Goal: Task Accomplishment & Management: Manage account settings

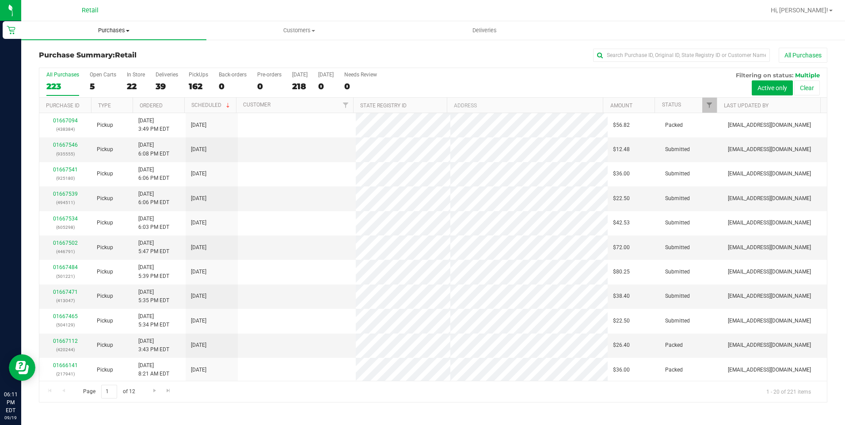
drag, startPoint x: 0, startPoint y: 0, endPoint x: 118, endPoint y: 31, distance: 122.4
click at [118, 31] on span "Purchases" at bounding box center [113, 31] width 185 height 8
click at [101, 52] on span "Summary of purchases" at bounding box center [66, 53] width 91 height 8
click at [127, 26] on uib-tab-heading "Purchases Summary of purchases Fulfillment All purchases" at bounding box center [113, 30] width 185 height 19
click at [98, 53] on span "Summary of purchases" at bounding box center [66, 53] width 91 height 8
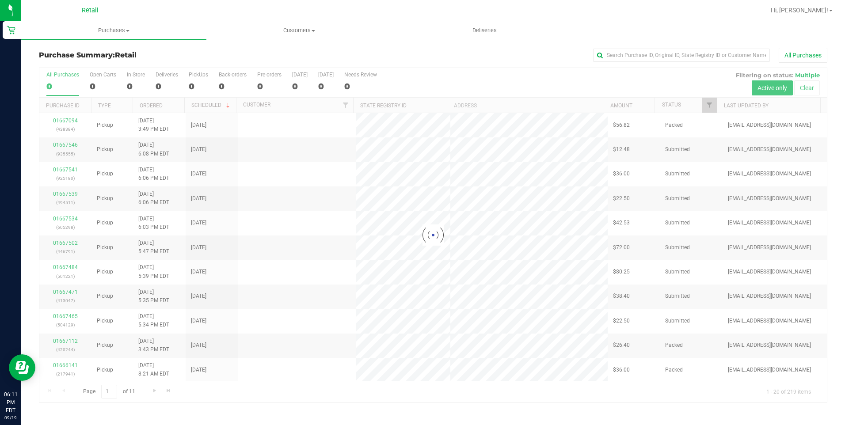
click at [244, 50] on div "Purchase Summary: Retail All Purchases" at bounding box center [433, 57] width 788 height 19
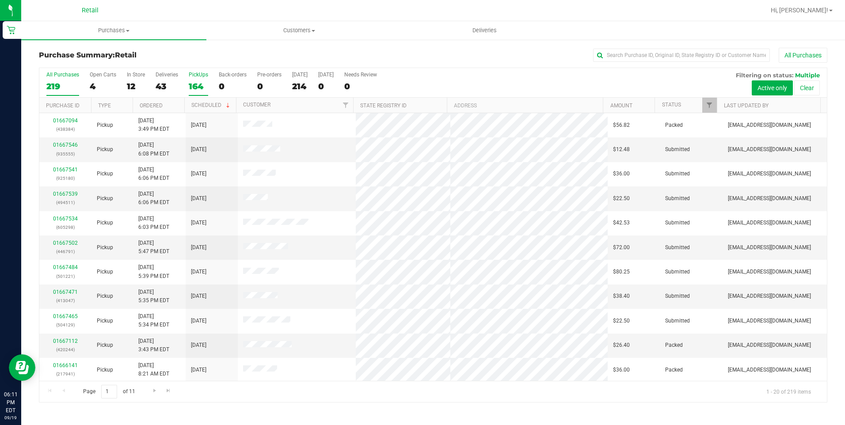
click at [191, 86] on div "164" at bounding box center [198, 86] width 19 height 10
click at [0, 0] on input "PickUps 164" at bounding box center [0, 0] width 0 height 0
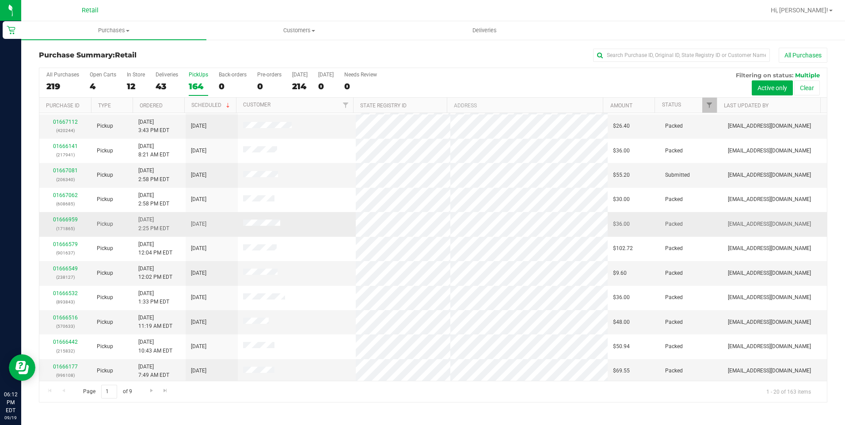
scroll to position [221, 0]
click at [162, 391] on span "Go to the last page" at bounding box center [165, 390] width 7 height 7
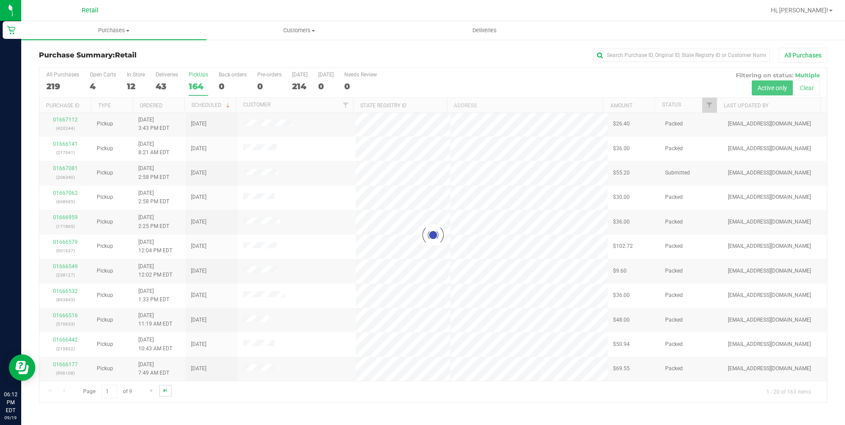
scroll to position [0, 0]
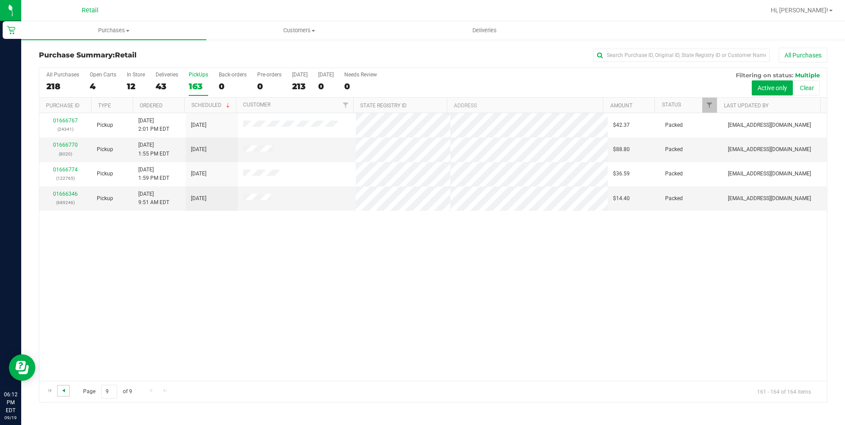
click at [67, 391] on span "Go to the previous page" at bounding box center [63, 390] width 7 height 7
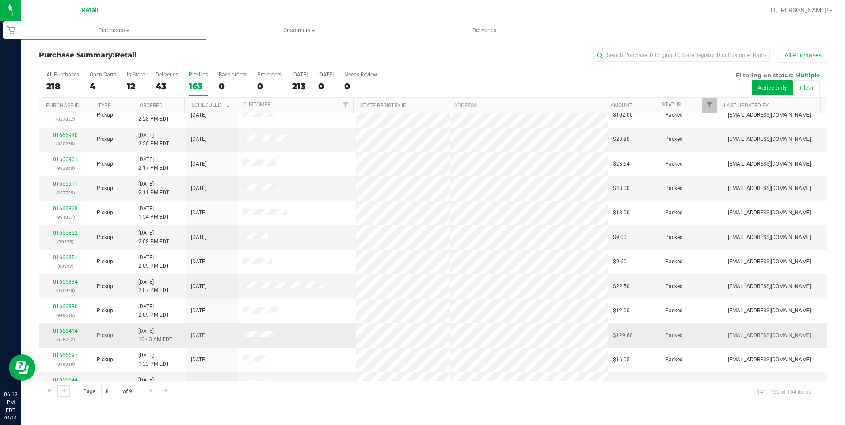
scroll to position [221, 0]
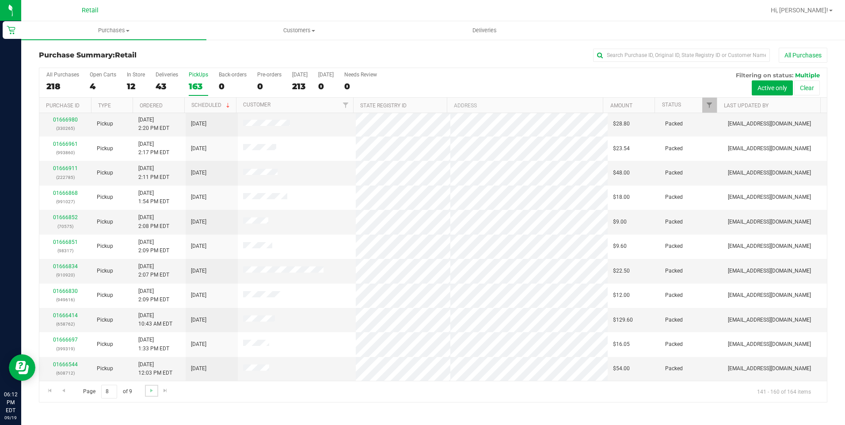
click at [156, 392] on link "Go to the next page" at bounding box center [151, 391] width 13 height 12
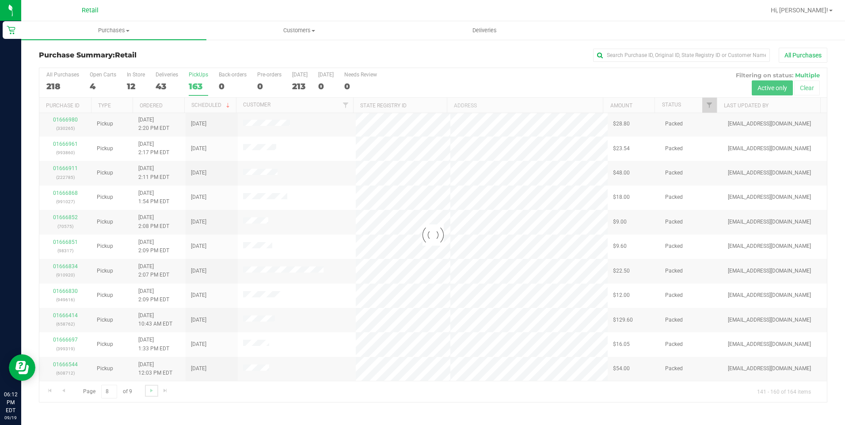
scroll to position [0, 0]
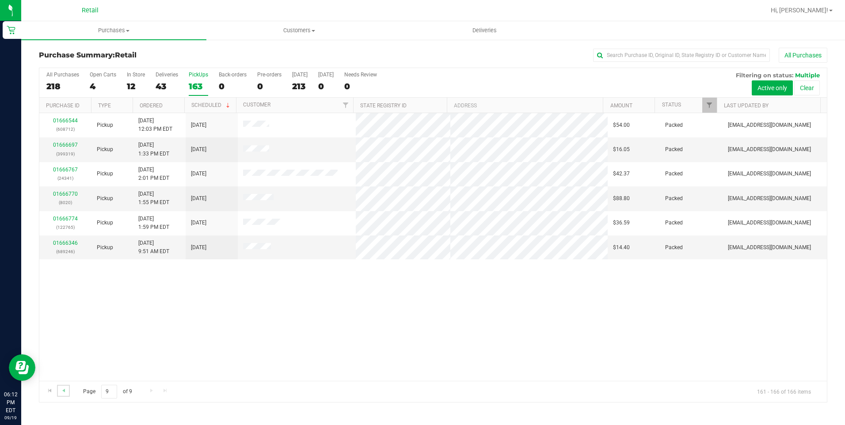
click at [67, 391] on link "Go to the previous page" at bounding box center [63, 391] width 13 height 12
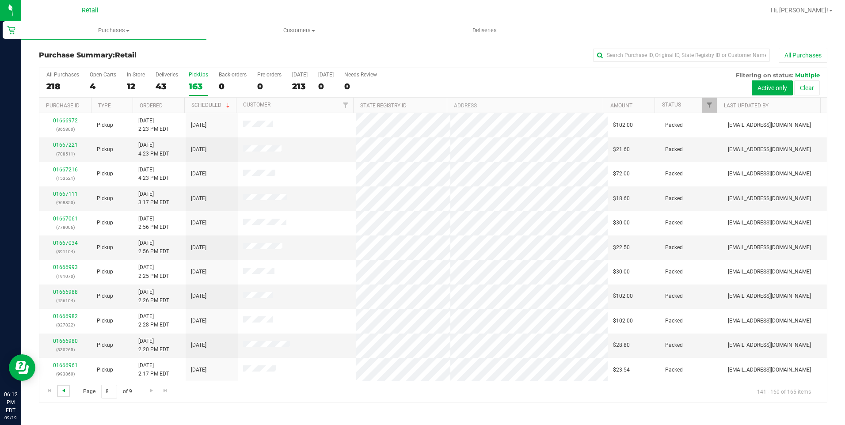
click at [62, 391] on span "Go to the previous page" at bounding box center [63, 390] width 7 height 7
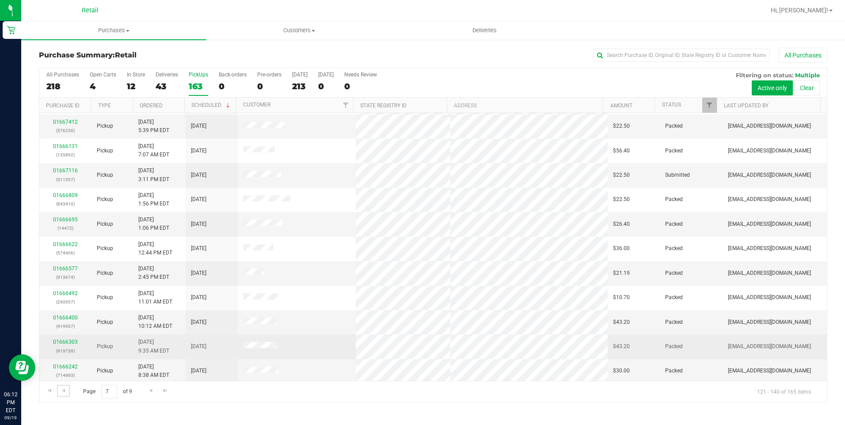
scroll to position [221, 0]
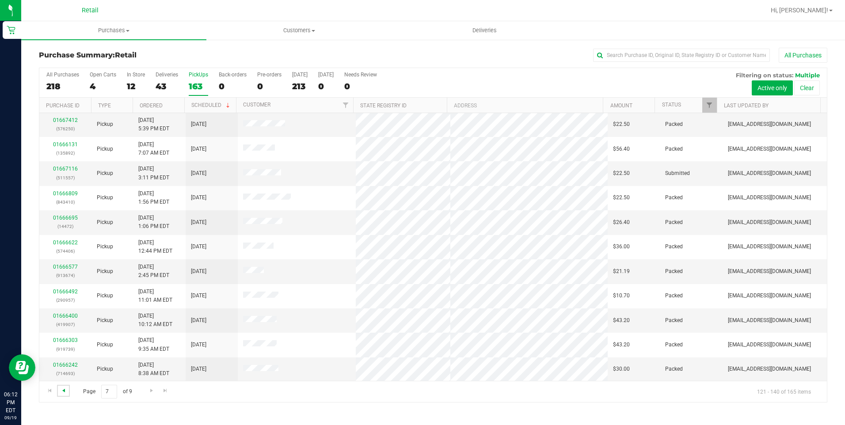
click at [63, 392] on span "Go to the previous page" at bounding box center [63, 390] width 7 height 7
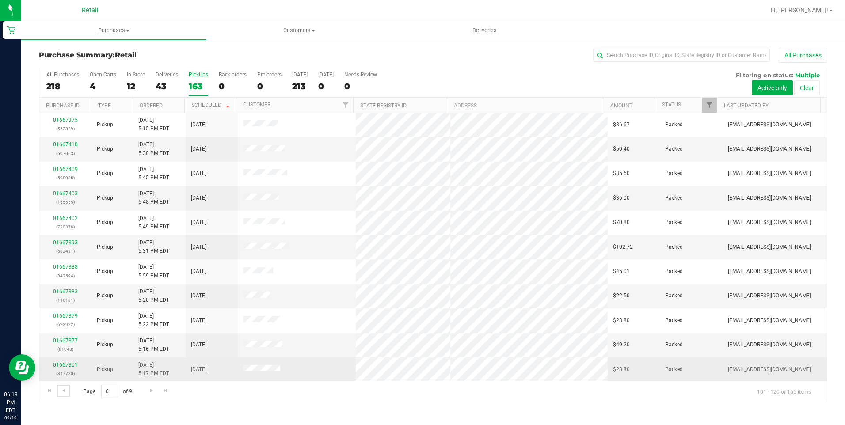
scroll to position [0, 0]
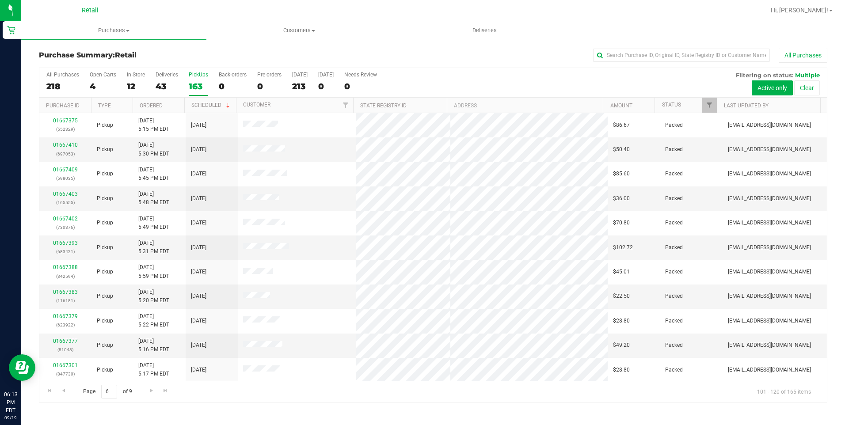
click at [195, 84] on div "163" at bounding box center [198, 86] width 19 height 10
click at [0, 0] on input "PickUps 163" at bounding box center [0, 0] width 0 height 0
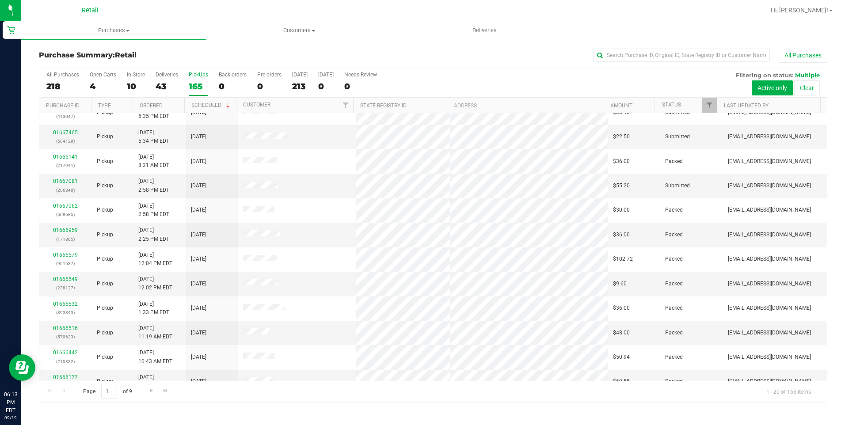
scroll to position [221, 0]
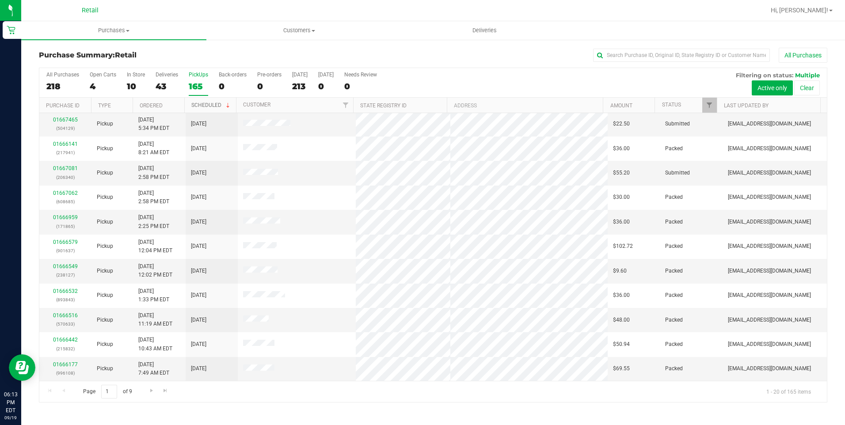
click at [214, 103] on link "Scheduled" at bounding box center [211, 105] width 40 height 6
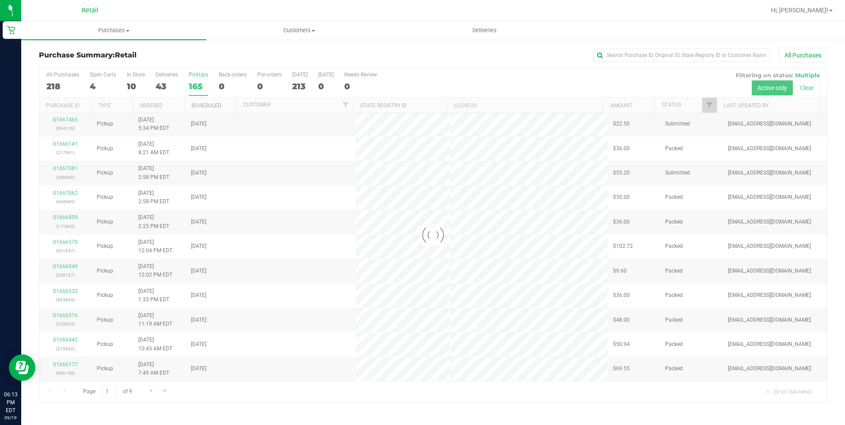
scroll to position [0, 0]
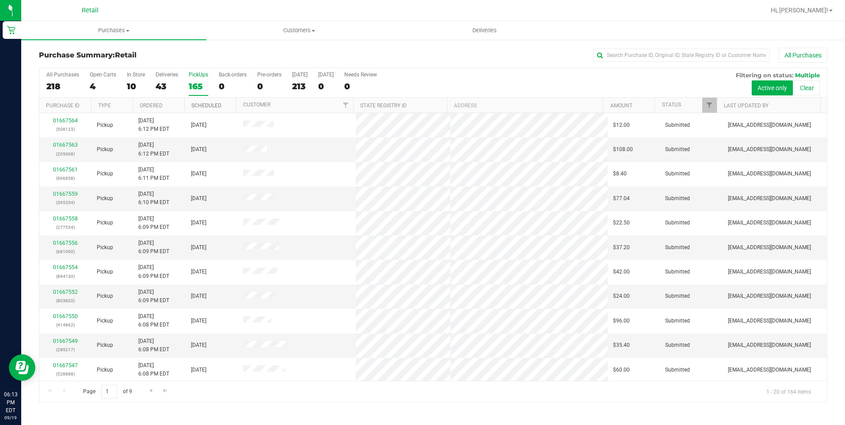
click at [214, 103] on link "Scheduled" at bounding box center [206, 106] width 30 height 6
click at [169, 82] on div "43" at bounding box center [167, 86] width 23 height 10
click at [0, 0] on input "Deliveries 43" at bounding box center [0, 0] width 0 height 0
click at [130, 88] on div "10" at bounding box center [136, 86] width 18 height 10
click at [0, 0] on input "In Store 10" at bounding box center [0, 0] width 0 height 0
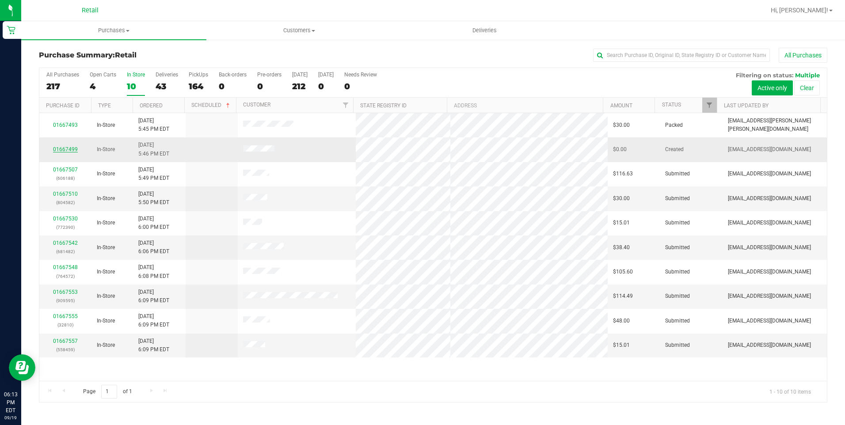
click at [59, 150] on link "01667499" at bounding box center [65, 149] width 25 height 6
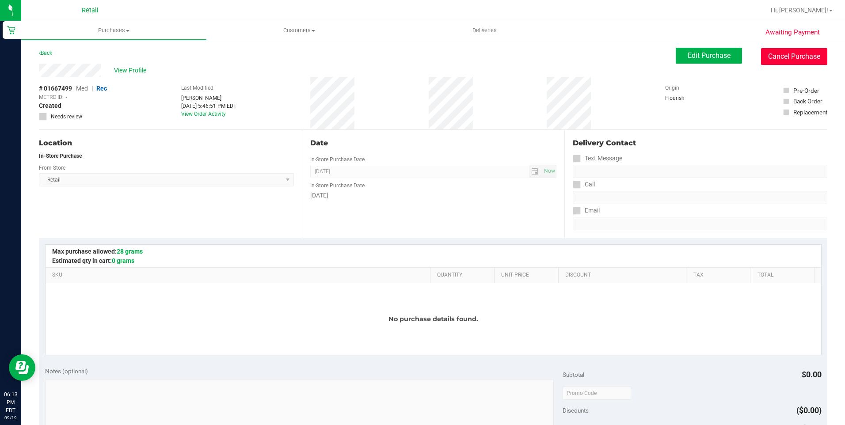
click at [776, 55] on button "Cancel Purchase" at bounding box center [794, 56] width 66 height 17
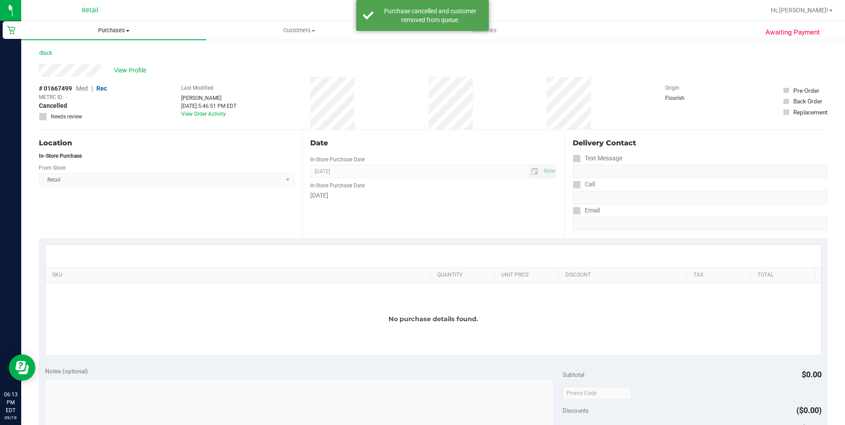
click at [113, 26] on uib-tab-heading "Purchases Summary of purchases Fulfillment All purchases" at bounding box center [113, 30] width 185 height 19
click at [99, 51] on span "Summary of purchases" at bounding box center [66, 53] width 91 height 8
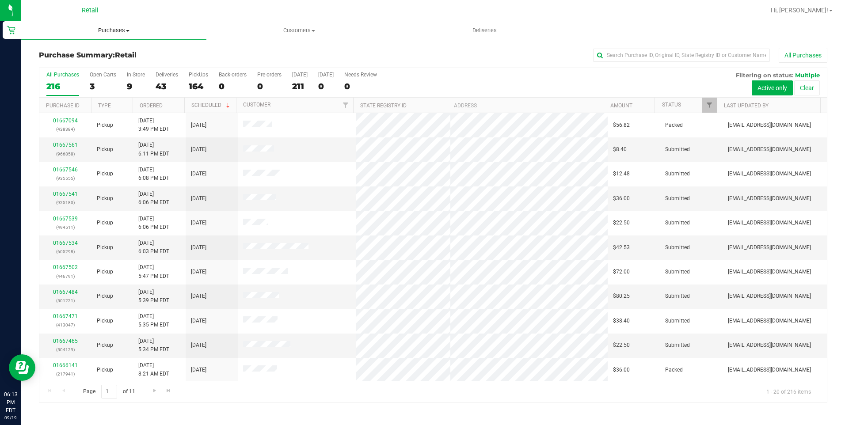
click at [103, 28] on span "Purchases" at bounding box center [113, 31] width 185 height 8
click at [84, 59] on li "Fulfillment" at bounding box center [113, 64] width 185 height 11
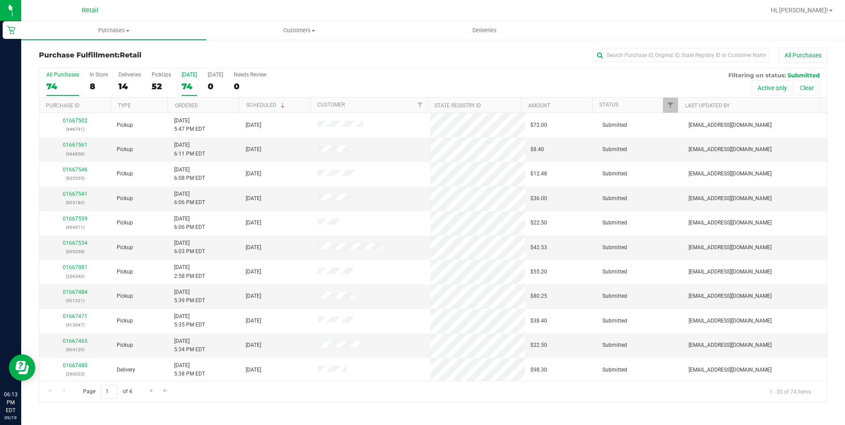
click at [184, 88] on div "74" at bounding box center [189, 86] width 15 height 10
click at [0, 0] on input "Today 74" at bounding box center [0, 0] width 0 height 0
click at [167, 387] on span "Go to the last page" at bounding box center [165, 390] width 7 height 7
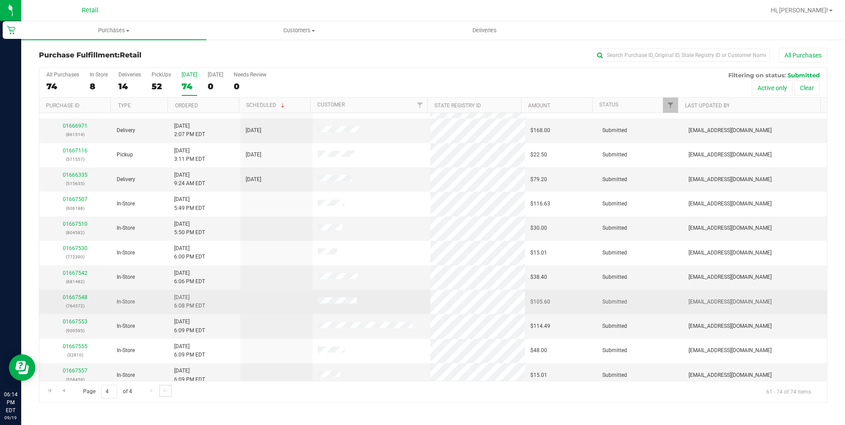
scroll to position [75, 0]
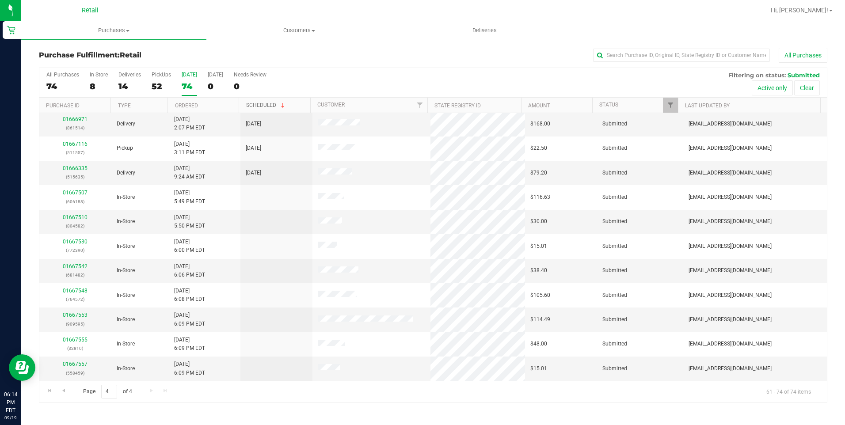
click at [264, 106] on link "Scheduled" at bounding box center [266, 105] width 40 height 6
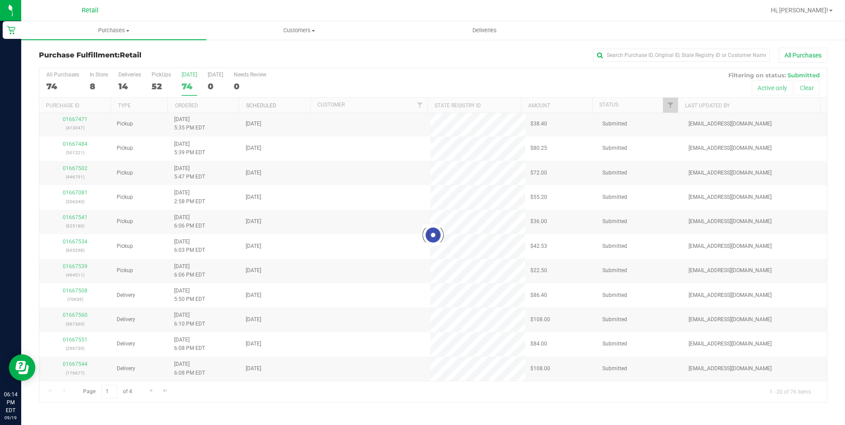
scroll to position [0, 0]
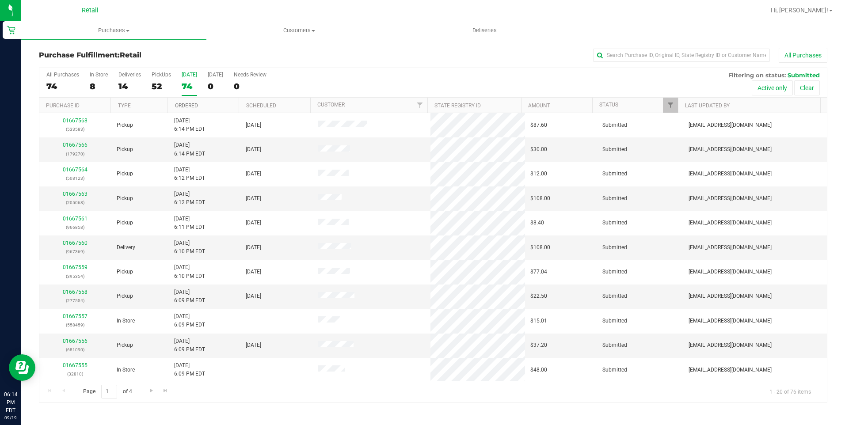
click at [190, 107] on link "Ordered" at bounding box center [186, 106] width 23 height 6
click at [408, 45] on div "Purchase Fulfillment: Retail All Purchases All Purchases 74 In Store 8 Deliveri…" at bounding box center [433, 225] width 824 height 373
click at [323, 31] on span "Customers" at bounding box center [299, 31] width 184 height 8
click at [121, 28] on span "Purchases" at bounding box center [114, 31] width 184 height 8
click at [69, 76] on span "All purchases" at bounding box center [52, 75] width 63 height 8
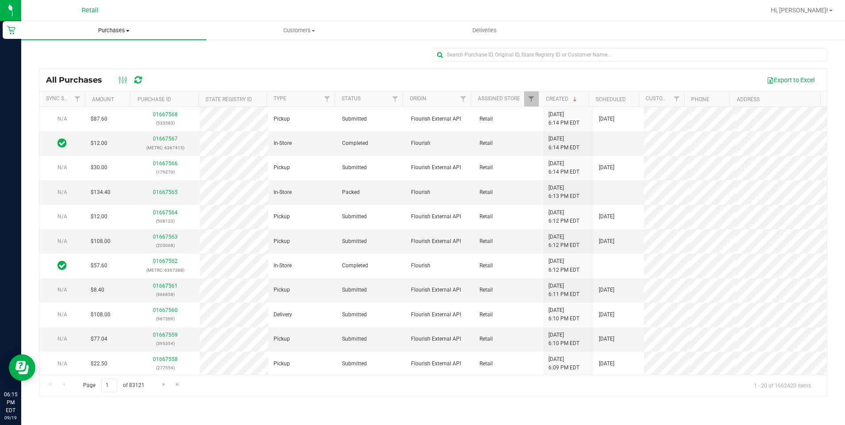
click at [122, 34] on uib-tab-heading "Purchases Summary of purchases Fulfillment All purchases" at bounding box center [113, 30] width 185 height 19
click at [119, 56] on li "Summary of purchases" at bounding box center [113, 53] width 185 height 11
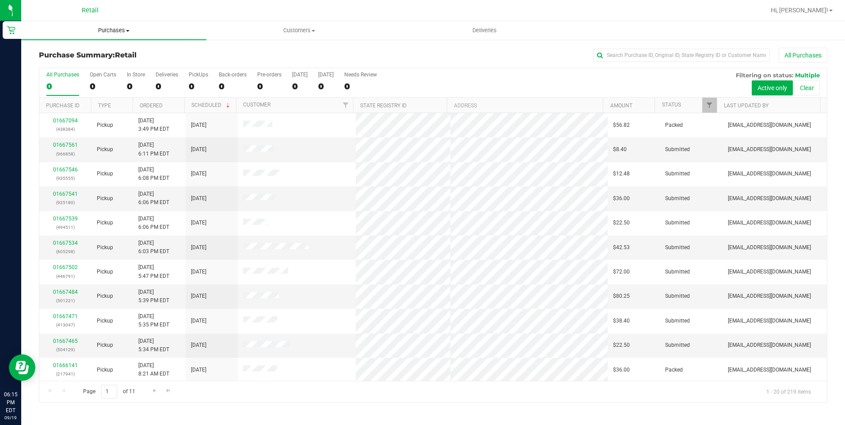
click at [110, 34] on span "Purchases" at bounding box center [113, 31] width 185 height 8
click at [98, 61] on li "Fulfillment" at bounding box center [113, 64] width 185 height 11
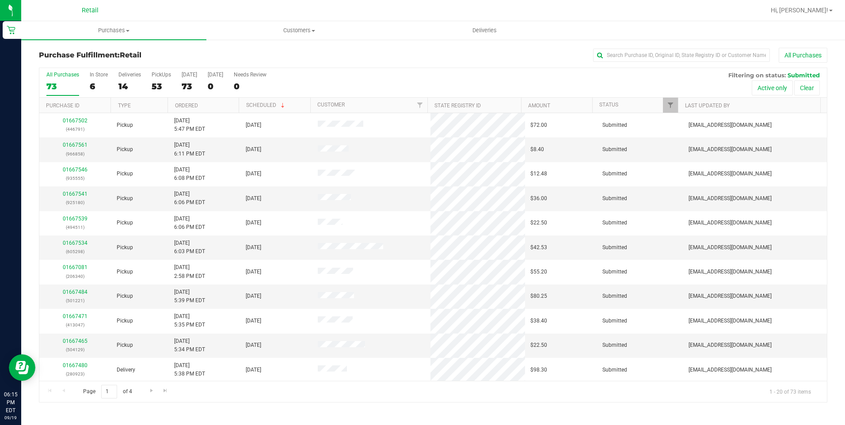
click at [262, 46] on div "Purchase Fulfillment: Retail All Purchases All Purchases 73 In Store 6 Deliveri…" at bounding box center [433, 225] width 824 height 373
click at [184, 89] on div "214" at bounding box center [189, 86] width 15 height 10
click at [0, 0] on input "Today 214" at bounding box center [0, 0] width 0 height 0
click at [277, 49] on div "Purchase Fulfillment: Retail All Purchases" at bounding box center [433, 57] width 788 height 19
click at [162, 391] on span "Go to the last page" at bounding box center [165, 390] width 7 height 7
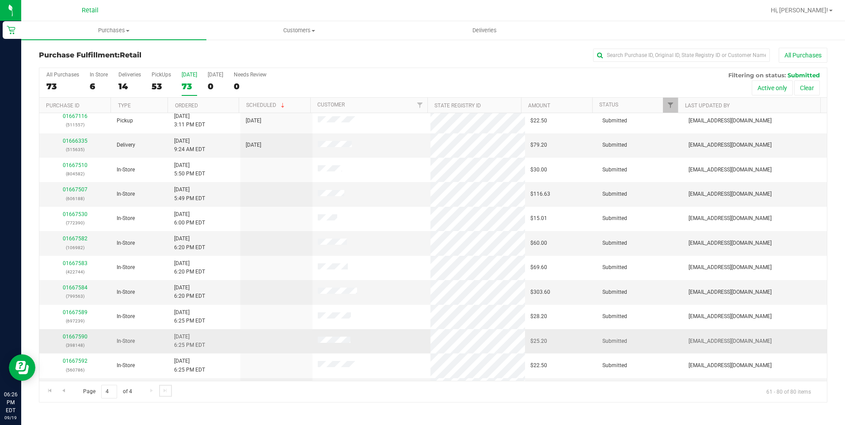
scroll to position [221, 0]
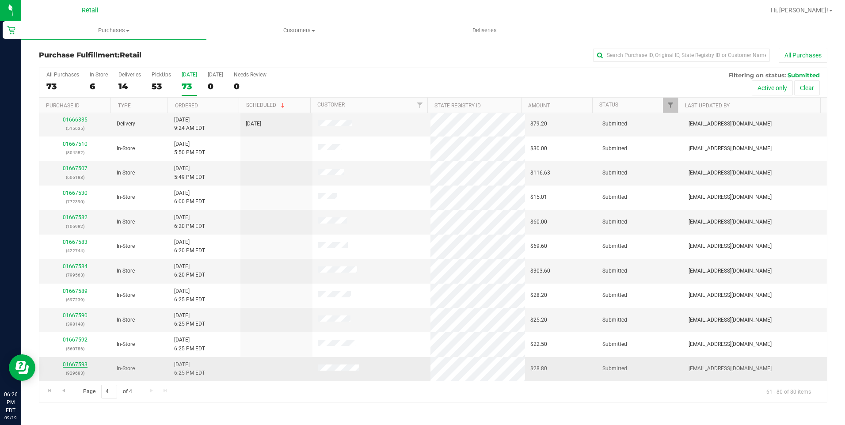
click at [82, 366] on link "01667593" at bounding box center [75, 364] width 25 height 6
click at [71, 363] on link "01667593" at bounding box center [75, 364] width 25 height 6
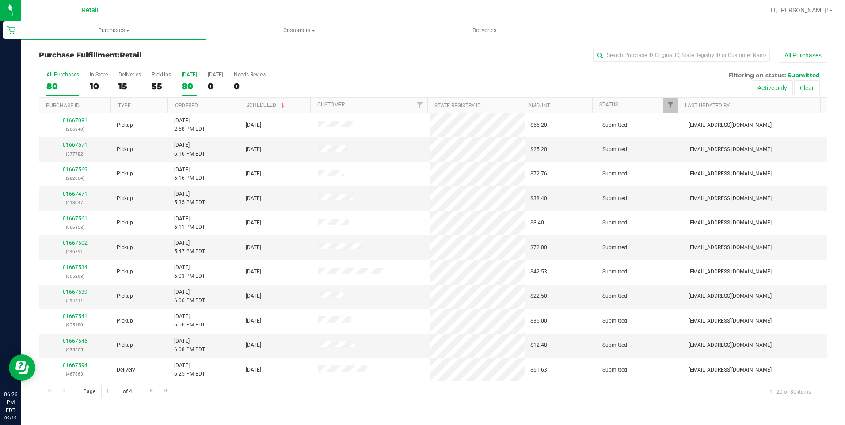
click at [193, 83] on div "80" at bounding box center [189, 86] width 15 height 10
click at [0, 0] on input "Today 80" at bounding box center [0, 0] width 0 height 0
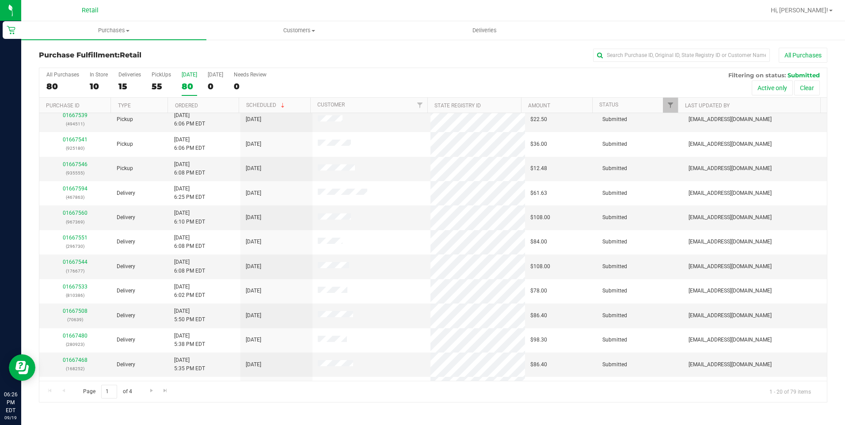
scroll to position [221, 0]
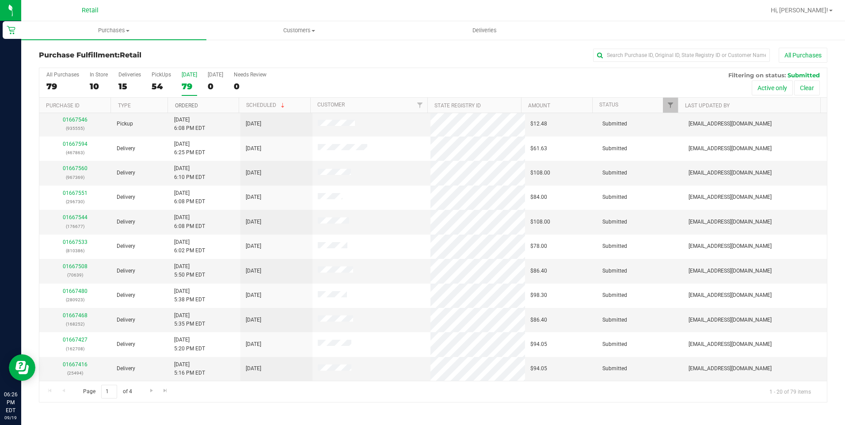
click at [190, 104] on link "Ordered" at bounding box center [186, 106] width 23 height 6
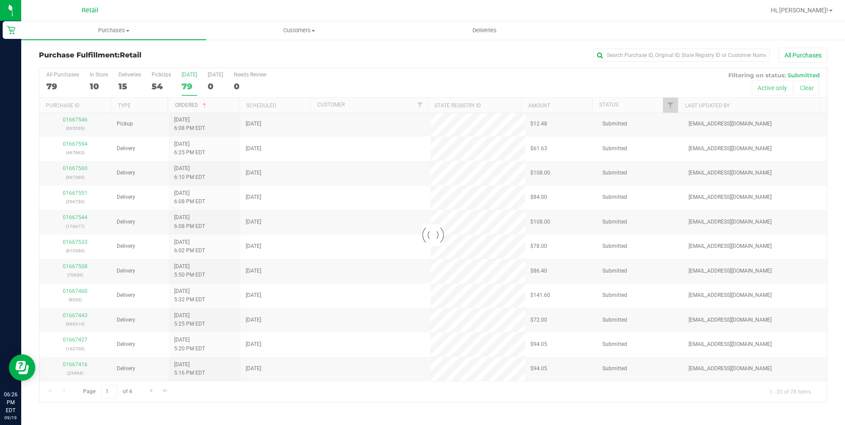
scroll to position [0, 0]
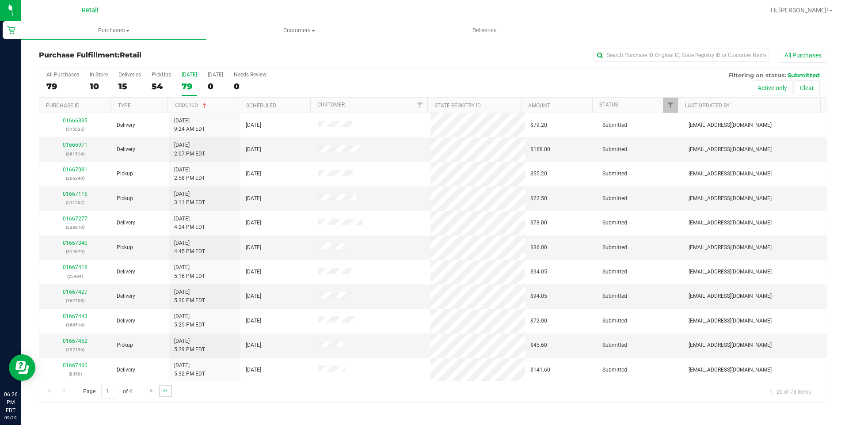
click at [161, 391] on link "Go to the last page" at bounding box center [165, 391] width 13 height 12
click at [67, 389] on link "Go to the previous page" at bounding box center [63, 391] width 13 height 12
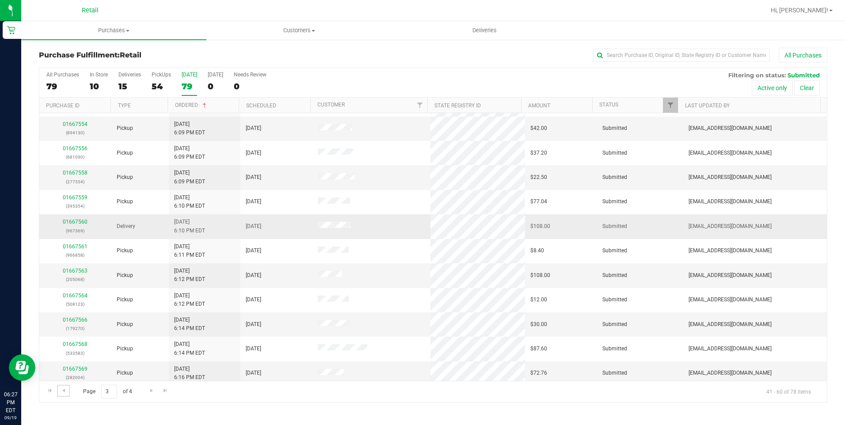
scroll to position [221, 0]
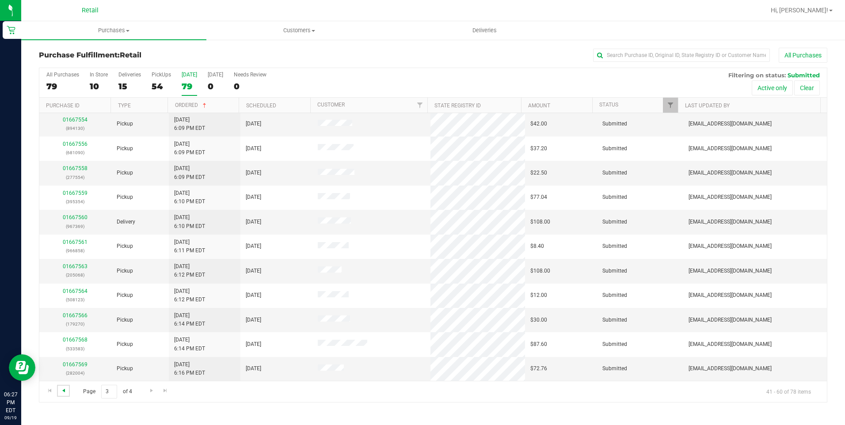
click at [63, 387] on span "Go to the previous page" at bounding box center [63, 390] width 7 height 7
click at [68, 392] on link "Go to the previous page" at bounding box center [63, 391] width 13 height 12
click at [122, 29] on span "Purchases" at bounding box center [113, 31] width 185 height 8
click at [88, 13] on span "Retail" at bounding box center [90, 11] width 17 height 8
click at [237, 16] on div at bounding box center [461, 10] width 607 height 17
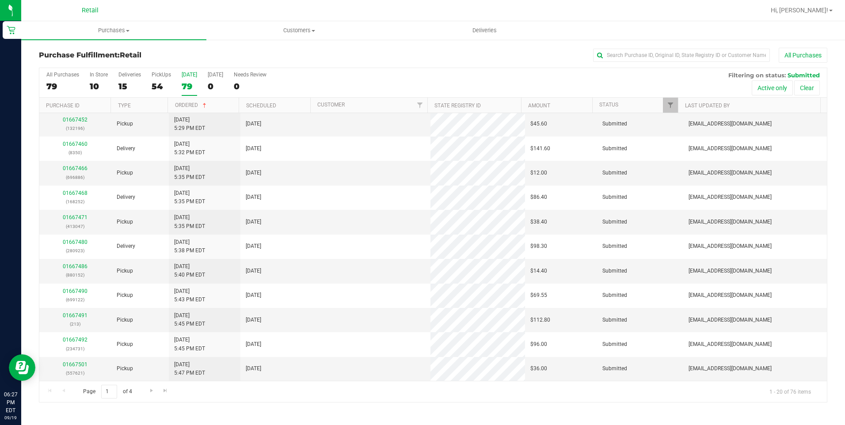
scroll to position [0, 0]
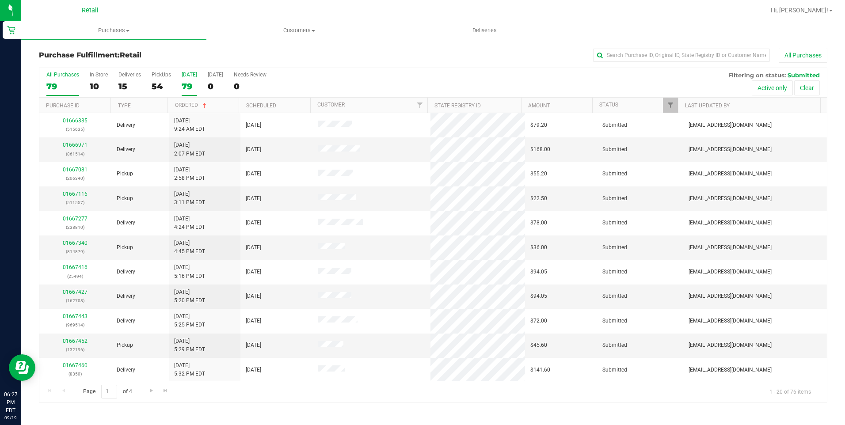
click at [54, 88] on div "79" at bounding box center [62, 86] width 33 height 10
click at [0, 0] on input "All Purchases 79" at bounding box center [0, 0] width 0 height 0
click at [157, 86] on div "52" at bounding box center [161, 86] width 19 height 10
click at [0, 0] on input "PickUps 52" at bounding box center [0, 0] width 0 height 0
click at [183, 104] on link "Ordered" at bounding box center [191, 105] width 33 height 6
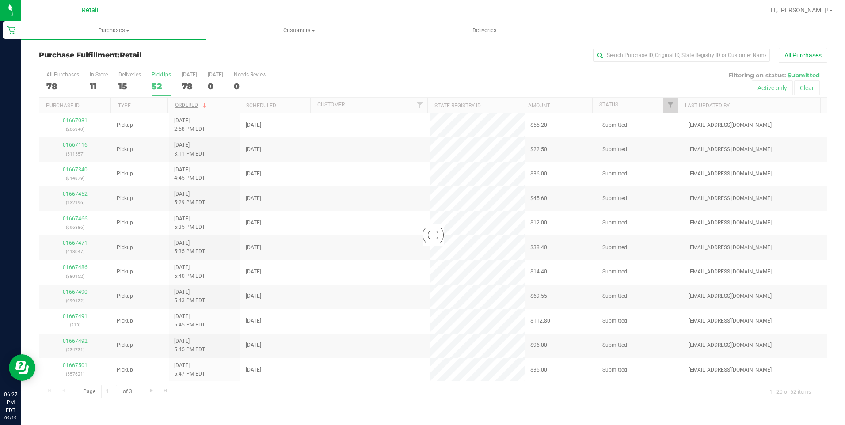
click at [183, 104] on div at bounding box center [432, 235] width 787 height 334
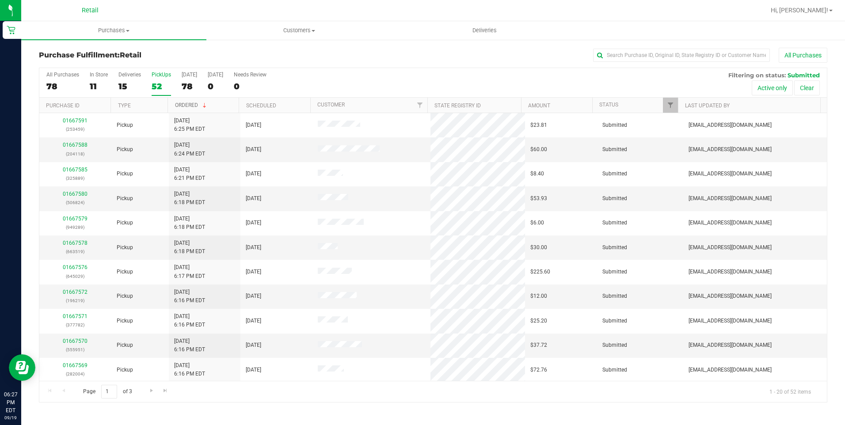
click at [183, 104] on link "Ordered" at bounding box center [191, 105] width 33 height 6
click at [183, 104] on link "Ordered" at bounding box center [186, 106] width 23 height 6
click at [186, 84] on div "78" at bounding box center [189, 86] width 15 height 10
click at [0, 0] on input "Today 78" at bounding box center [0, 0] width 0 height 0
click at [112, 36] on uib-tab-heading "Purchases Summary of purchases Fulfillment All purchases" at bounding box center [113, 30] width 185 height 19
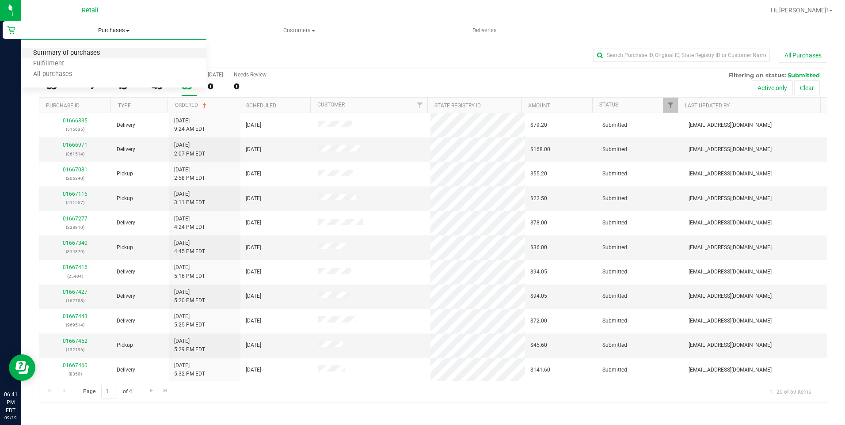
click at [107, 55] on span "Summary of purchases" at bounding box center [66, 53] width 91 height 8
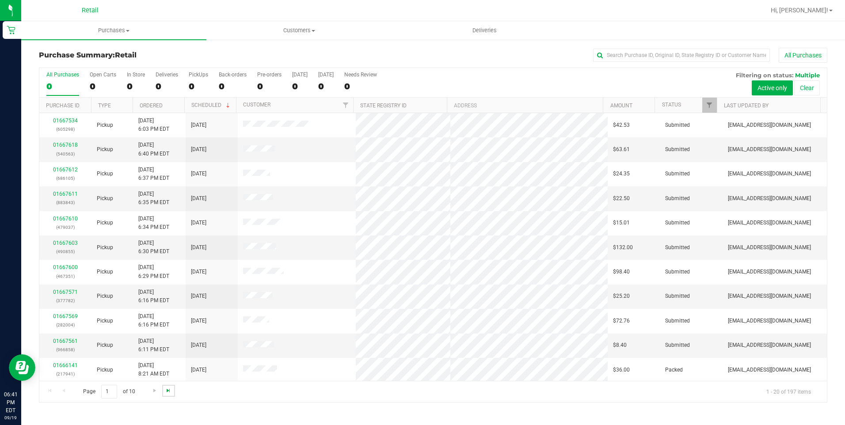
click at [165, 389] on span "Go to the last page" at bounding box center [168, 390] width 7 height 7
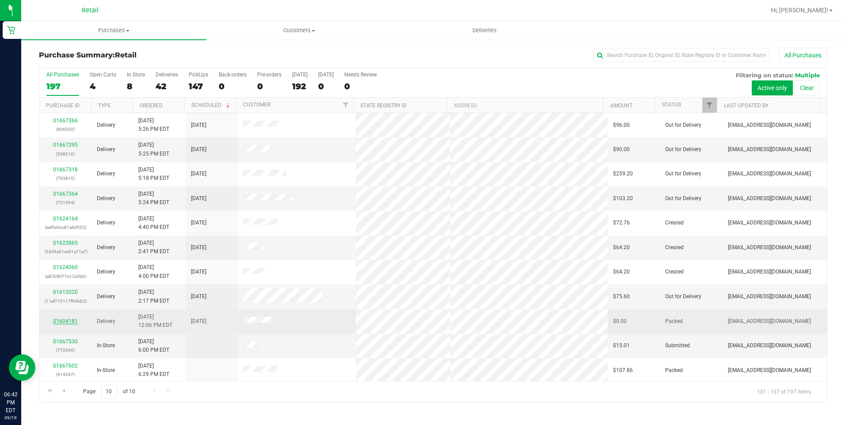
click at [70, 320] on link "01604181" at bounding box center [65, 321] width 25 height 6
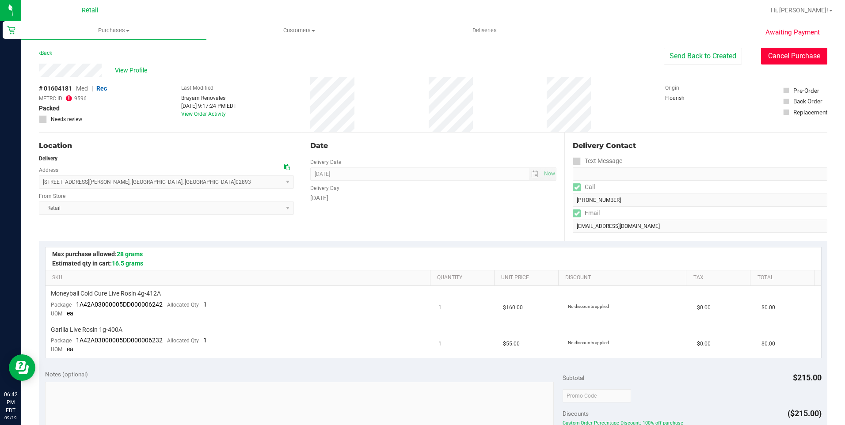
click at [791, 58] on button "Cancel Purchase" at bounding box center [794, 56] width 66 height 17
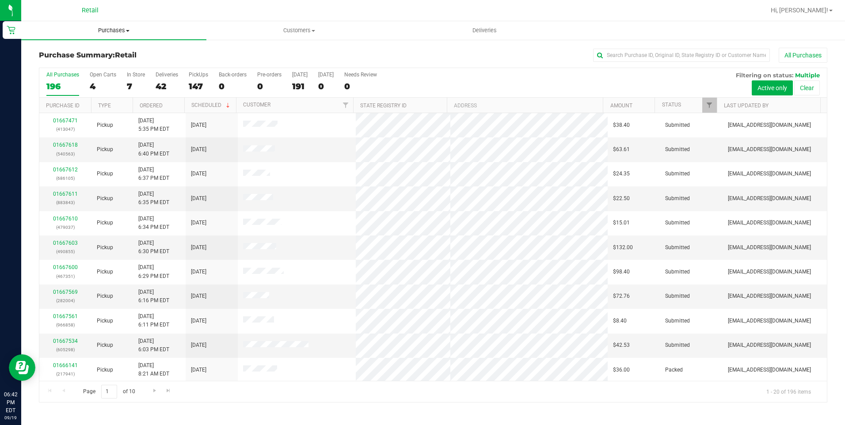
click at [111, 27] on span "Purchases" at bounding box center [113, 31] width 185 height 8
click at [104, 61] on li "Fulfillment" at bounding box center [113, 64] width 185 height 11
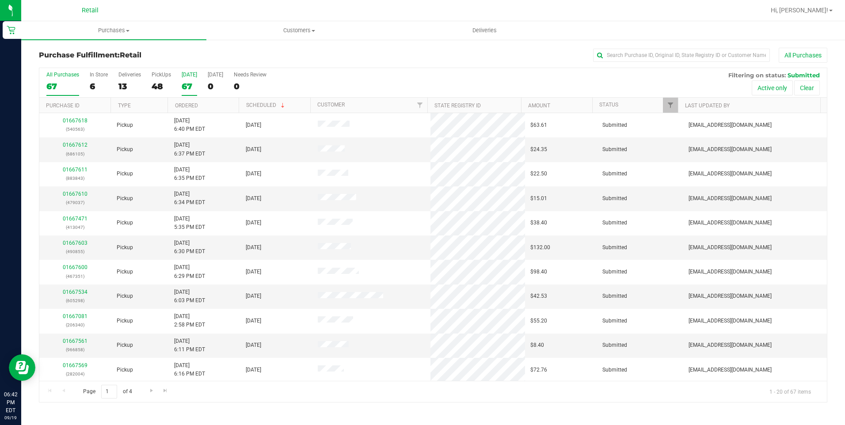
click at [182, 90] on div "67" at bounding box center [189, 86] width 15 height 10
click at [0, 0] on input "Today 67" at bounding box center [0, 0] width 0 height 0
click at [164, 391] on span "Go to the last page" at bounding box center [165, 390] width 7 height 7
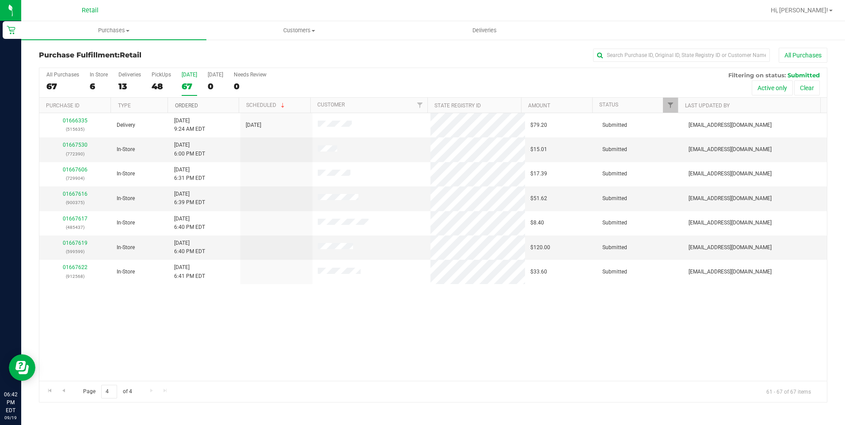
click at [181, 103] on link "Ordered" at bounding box center [186, 106] width 23 height 6
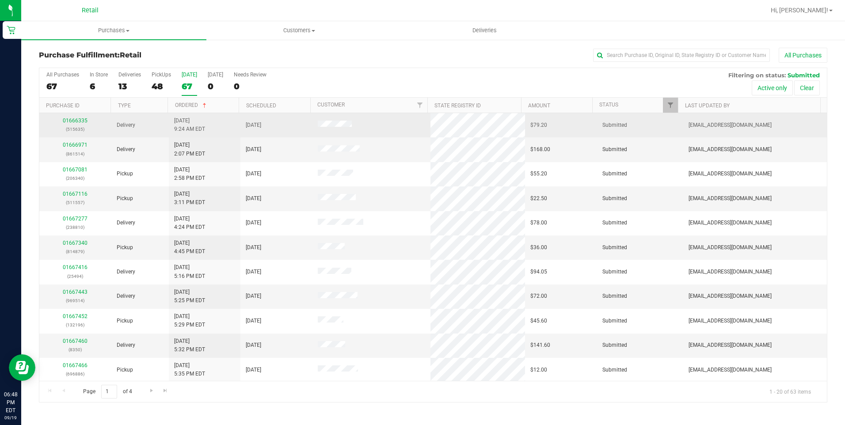
click at [82, 124] on div "01666335 (515635)" at bounding box center [75, 125] width 61 height 17
click at [82, 120] on link "01666335" at bounding box center [75, 121] width 25 height 6
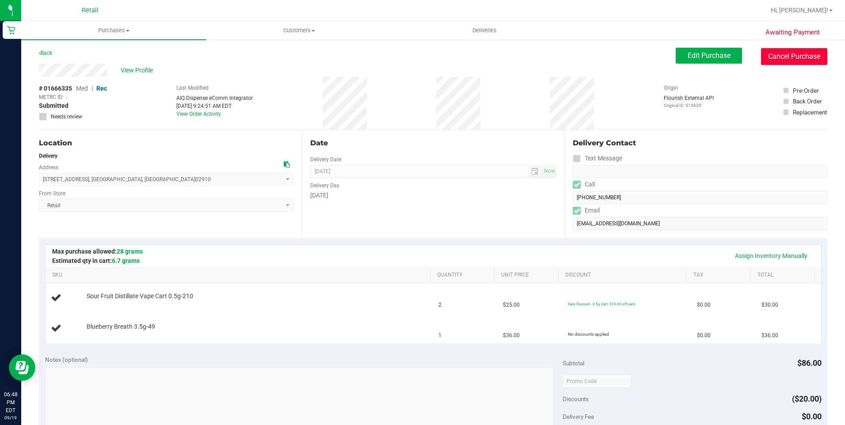
drag, startPoint x: 791, startPoint y: 62, endPoint x: 462, endPoint y: 50, distance: 329.0
click at [790, 62] on button "Cancel Purchase" at bounding box center [794, 56] width 66 height 17
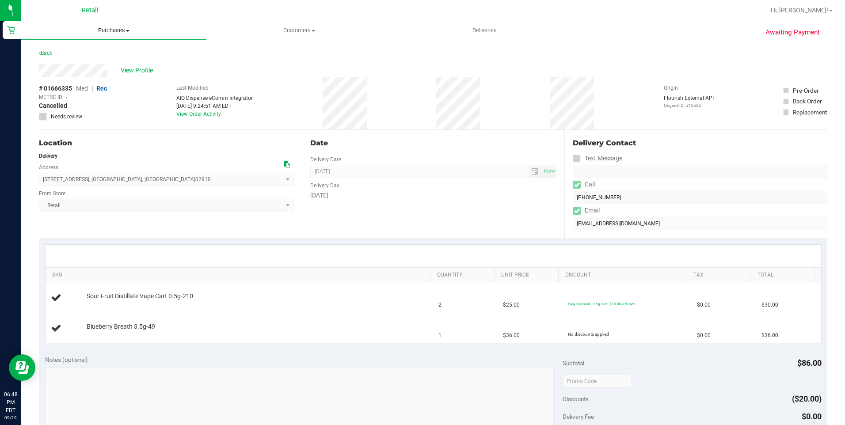
click at [118, 37] on uib-tab-heading "Purchases Summary of purchases Fulfillment All purchases" at bounding box center [113, 30] width 185 height 19
click at [110, 64] on li "Fulfillment" at bounding box center [113, 64] width 185 height 11
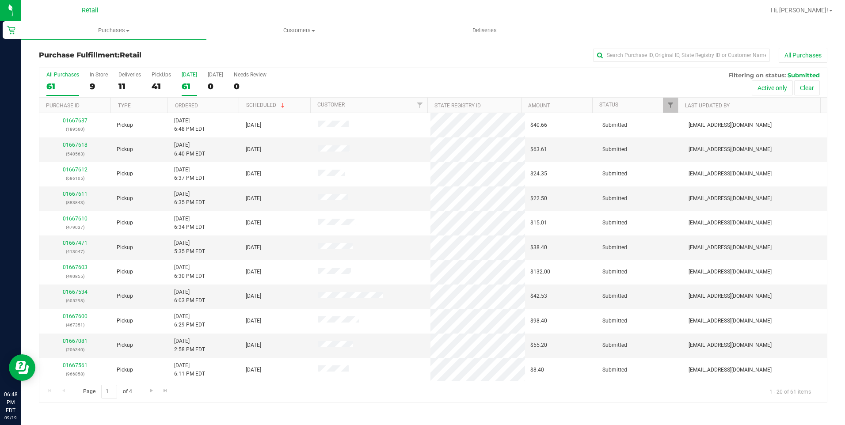
click at [181, 83] on div "All Purchases 61 In Store 9 Deliveries 11 PickUps 41 Today 61 Tomorrow 0 Needs …" at bounding box center [432, 83] width 787 height 30
click at [183, 84] on div "61" at bounding box center [189, 86] width 15 height 10
click at [0, 0] on input "Today 61" at bounding box center [0, 0] width 0 height 0
click at [187, 104] on link "Ordered" at bounding box center [186, 106] width 23 height 6
click at [93, 80] on label "In Store 9" at bounding box center [99, 84] width 18 height 24
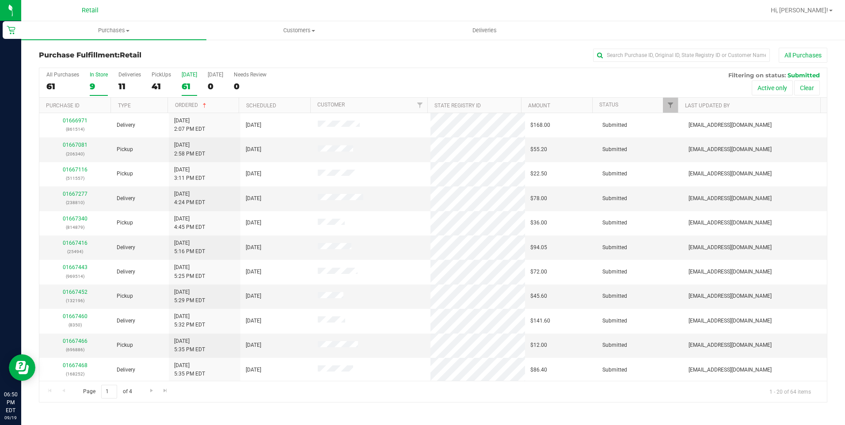
click at [0, 0] on input "In Store 9" at bounding box center [0, 0] width 0 height 0
click at [193, 106] on link "Ordered" at bounding box center [191, 105] width 33 height 6
click at [189, 105] on link "Ordered" at bounding box center [186, 106] width 23 height 6
click at [289, 31] on span "Customers" at bounding box center [299, 31] width 184 height 8
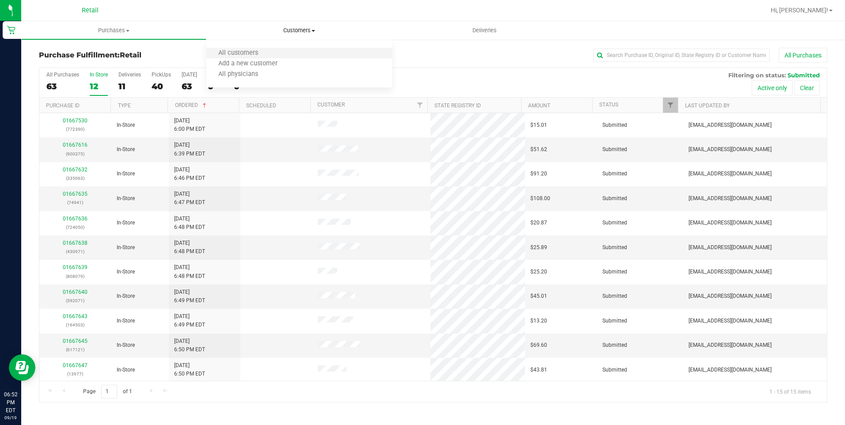
click at [273, 55] on li "All customers" at bounding box center [298, 53] width 185 height 11
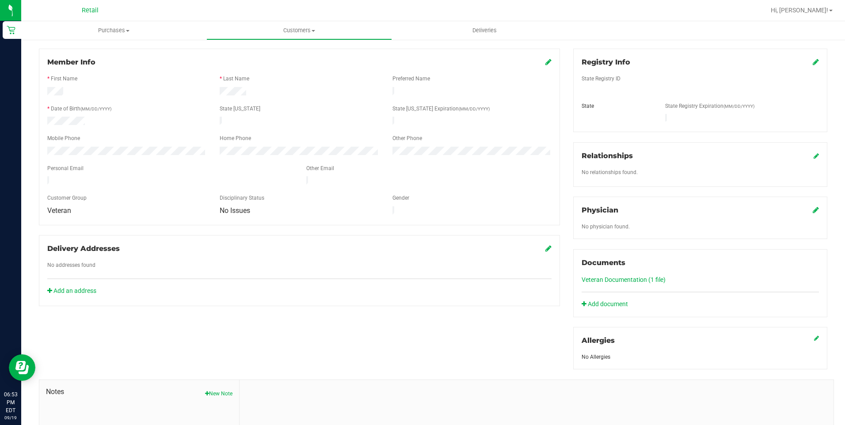
scroll to position [177, 0]
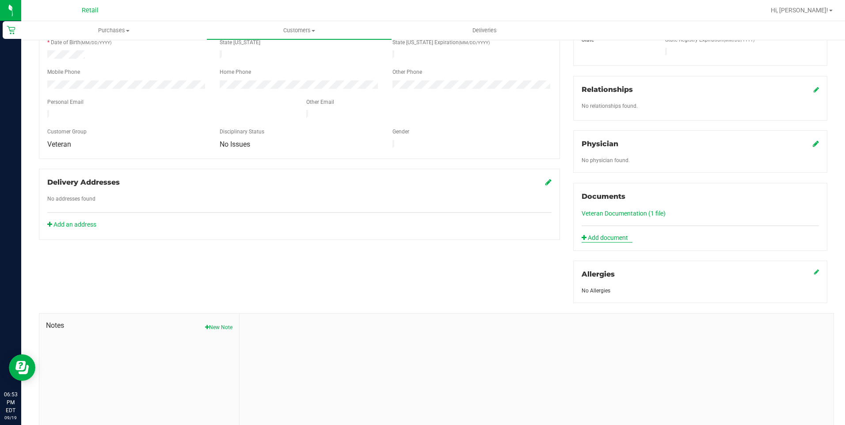
click at [590, 233] on link "Add document" at bounding box center [607, 237] width 51 height 9
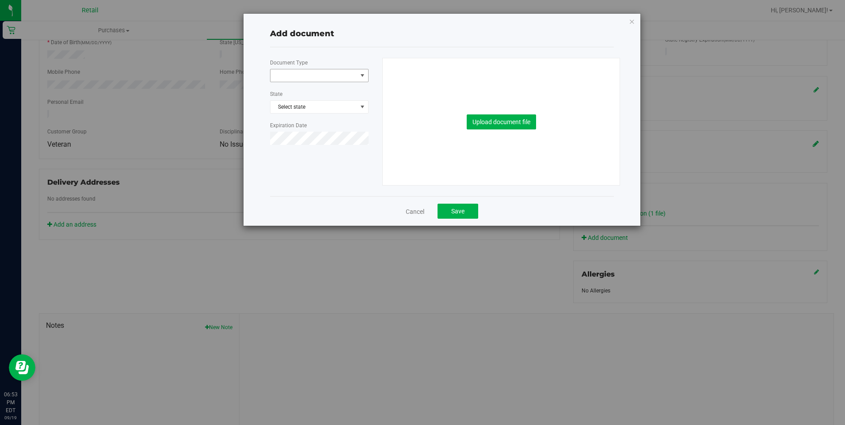
click at [315, 81] on span at bounding box center [313, 75] width 87 height 12
click at [298, 170] on li "Other" at bounding box center [319, 169] width 98 height 13
click at [302, 107] on span "Select state" at bounding box center [319, 107] width 98 height 12
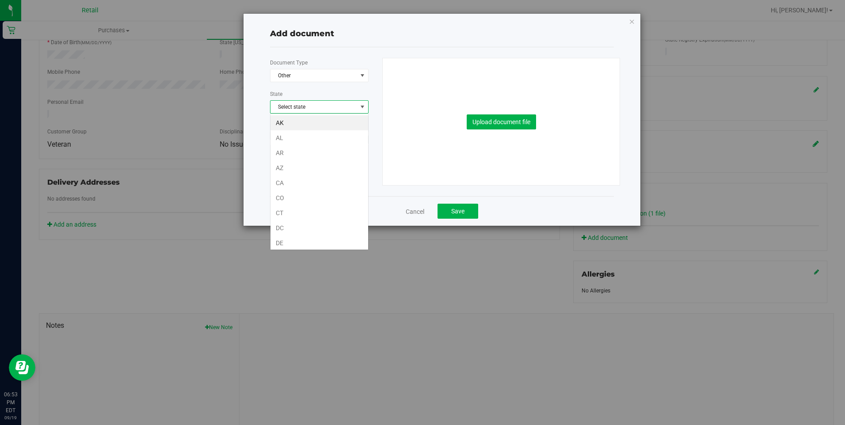
scroll to position [13, 99]
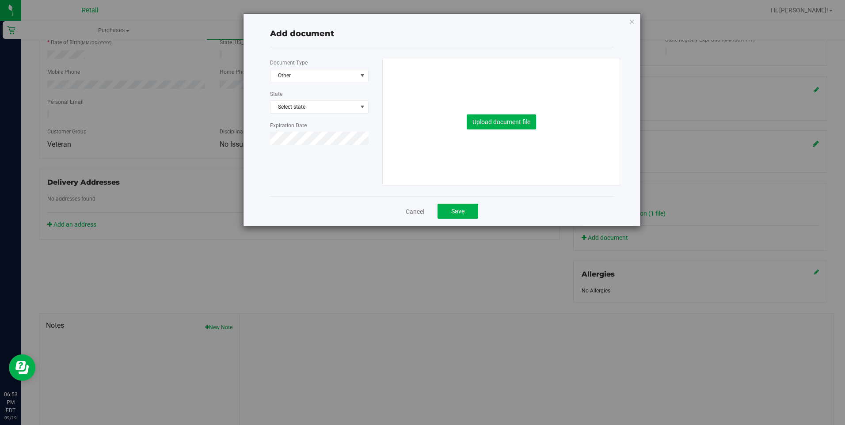
click at [387, 91] on div "Upload document file" at bounding box center [501, 122] width 238 height 128
click at [499, 126] on button "Upload document file" at bounding box center [501, 121] width 69 height 15
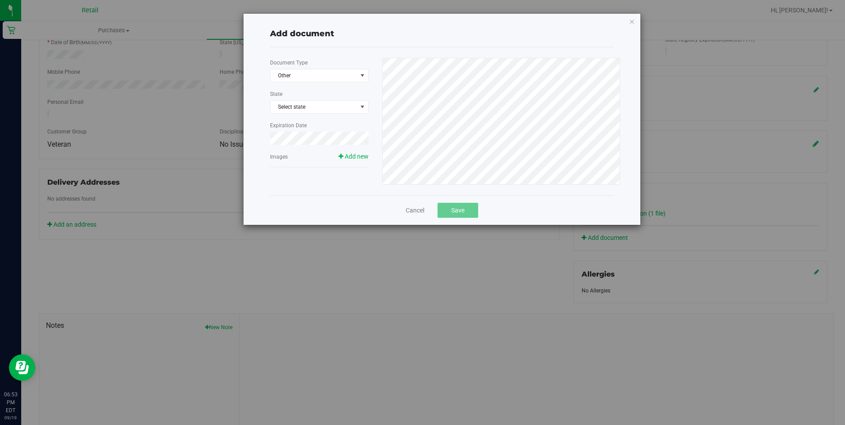
click at [467, 212] on div "Add document Document Type Other 4 State Select state Expiration Date Images Ad…" at bounding box center [426, 212] width 852 height 425
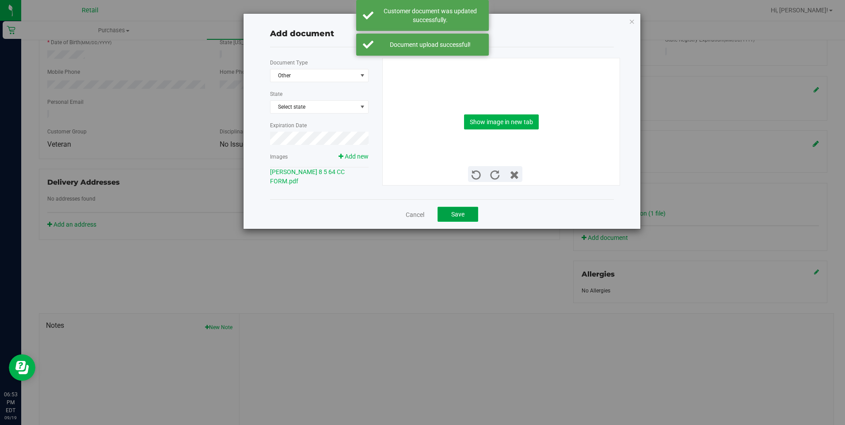
click at [467, 212] on button "Save" at bounding box center [457, 214] width 41 height 15
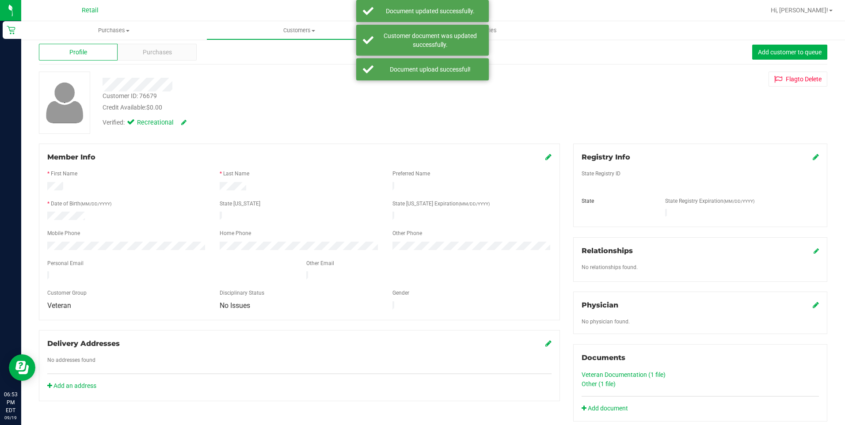
scroll to position [0, 0]
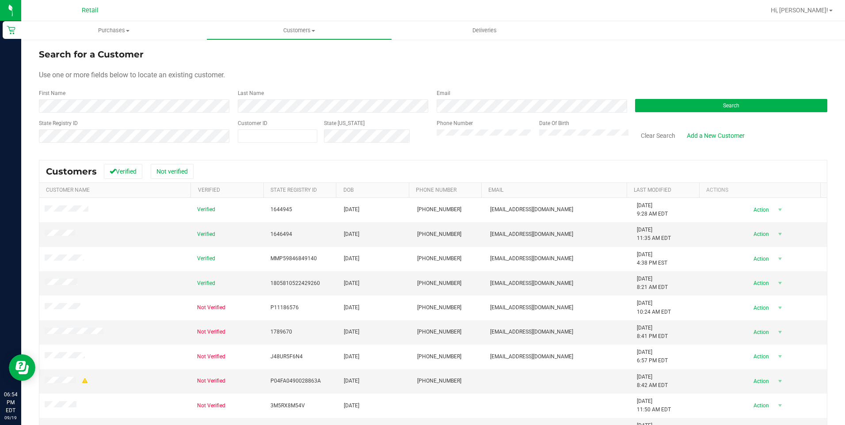
click at [587, 146] on div "Date Of Birth" at bounding box center [580, 134] width 96 height 31
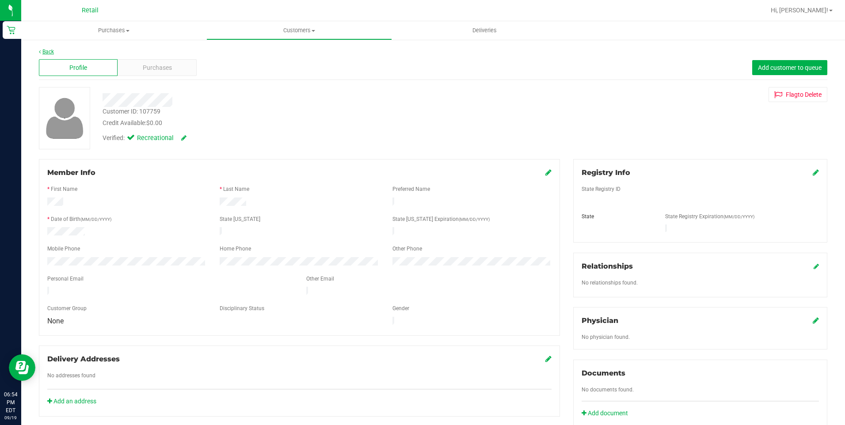
click at [49, 51] on link "Back" at bounding box center [46, 52] width 15 height 6
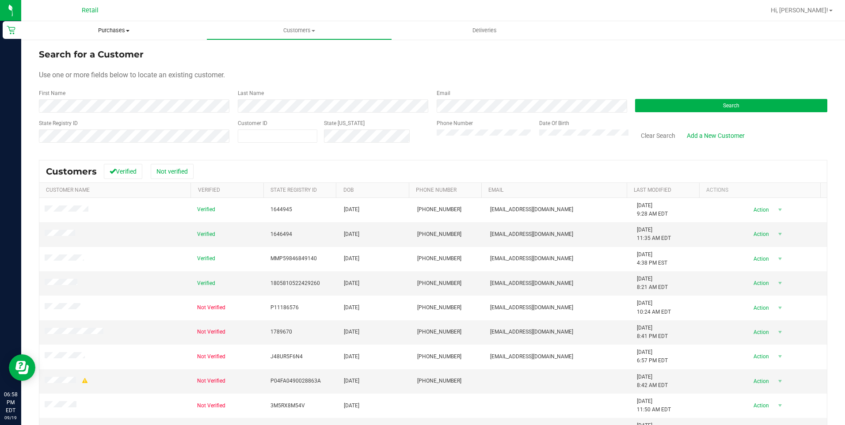
click at [120, 29] on span "Purchases" at bounding box center [113, 31] width 185 height 8
click at [82, 65] on li "Fulfillment" at bounding box center [113, 64] width 185 height 11
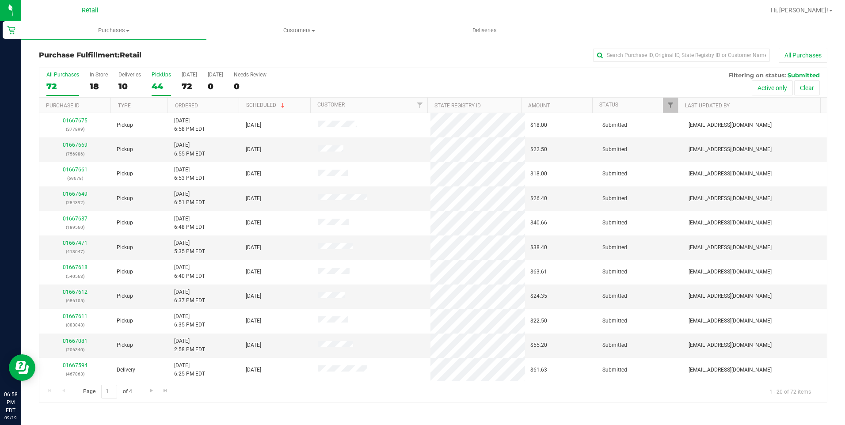
click at [156, 87] on div "44" at bounding box center [161, 86] width 19 height 10
click at [0, 0] on input "PickUps 44" at bounding box center [0, 0] width 0 height 0
click at [183, 104] on link "Ordered" at bounding box center [186, 106] width 23 height 6
click at [111, 32] on span "Purchases" at bounding box center [113, 31] width 185 height 8
click at [95, 65] on li "Fulfillment" at bounding box center [113, 64] width 185 height 11
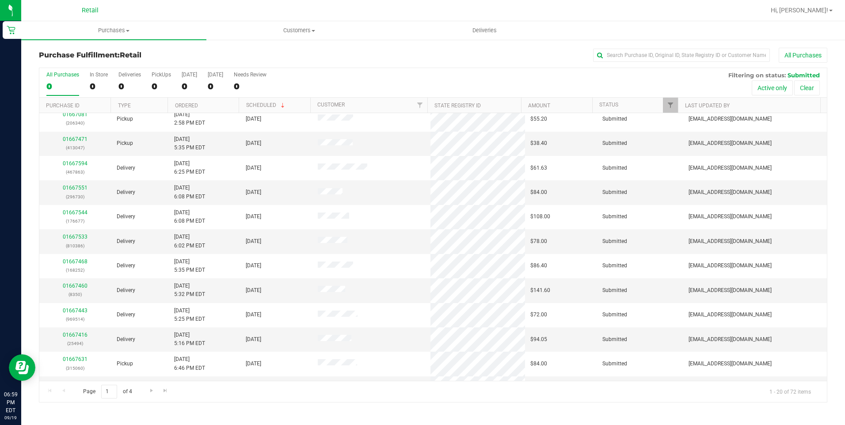
scroll to position [221, 0]
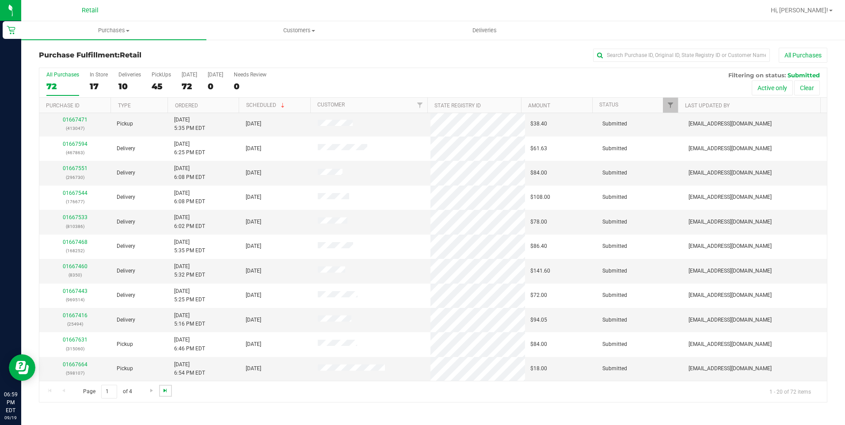
click at [163, 390] on span "Go to the last page" at bounding box center [165, 390] width 7 height 7
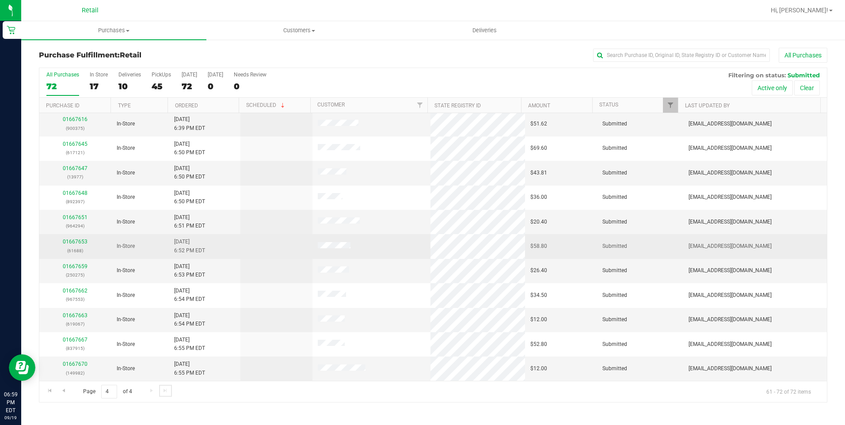
scroll to position [0, 0]
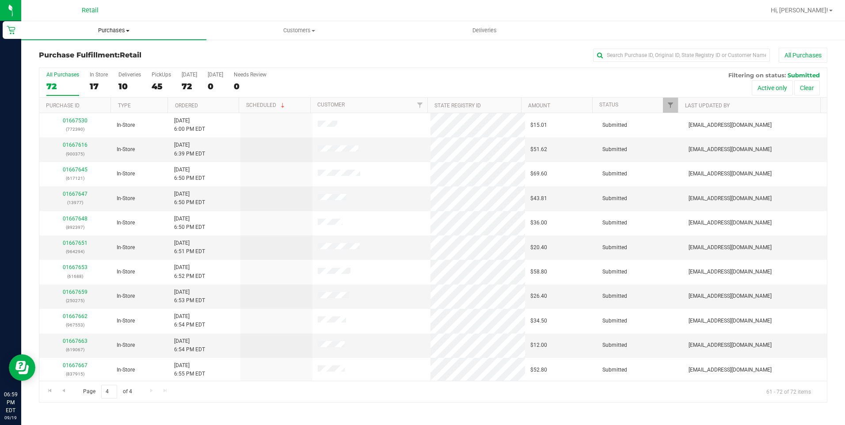
click at [112, 36] on uib-tab-heading "Purchases Summary of purchases Fulfillment All purchases" at bounding box center [113, 30] width 185 height 19
click at [101, 50] on span "Summary of purchases" at bounding box center [66, 53] width 91 height 8
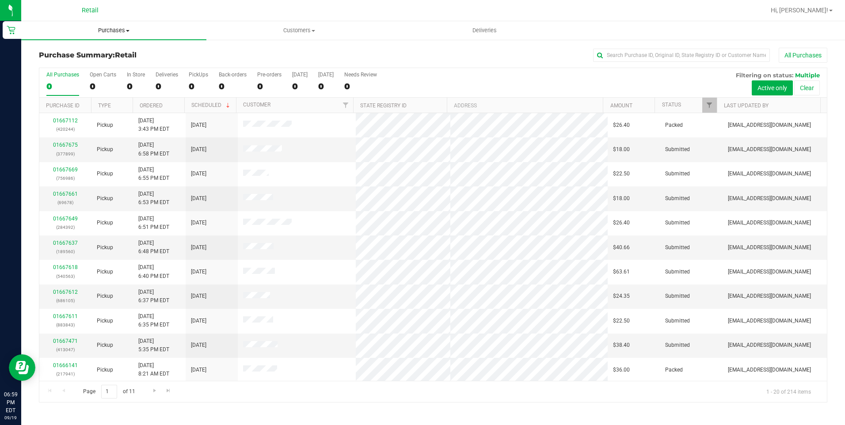
click at [115, 31] on span "Purchases" at bounding box center [113, 31] width 185 height 8
click at [212, 48] on div "Purchase Summary: Retail All Purchases" at bounding box center [433, 57] width 788 height 19
click at [308, 84] on div "All Purchases 214 Open Carts 4 In Store 19 Deliveries 39 PickUps 156 Back-order…" at bounding box center [432, 83] width 787 height 30
click at [308, 84] on div "209" at bounding box center [300, 86] width 16 height 10
click at [0, 0] on input "Today 209" at bounding box center [0, 0] width 0 height 0
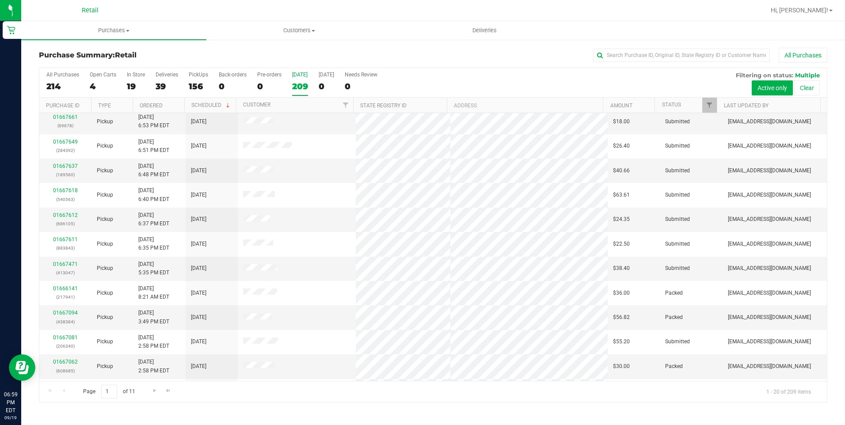
scroll to position [88, 0]
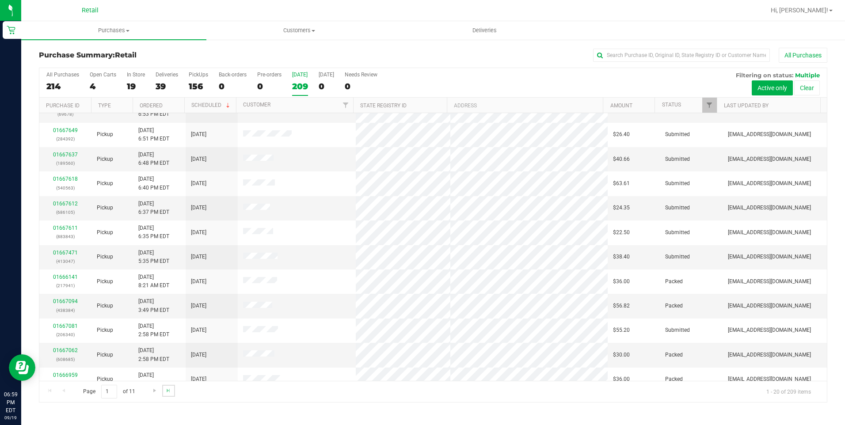
click at [174, 388] on link "Go to the last page" at bounding box center [168, 391] width 13 height 12
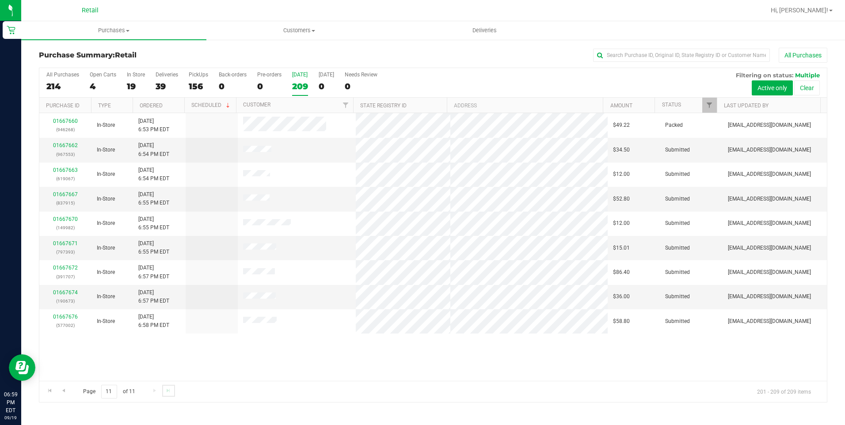
scroll to position [0, 0]
click at [210, 104] on link "Scheduled" at bounding box center [211, 105] width 40 height 6
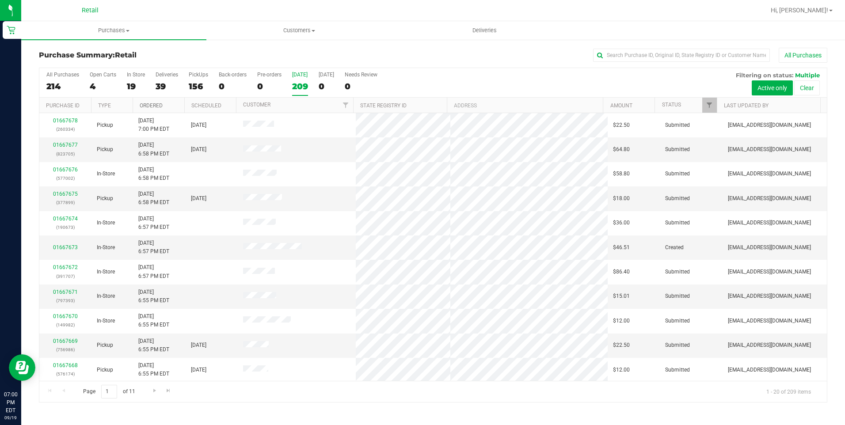
click at [155, 106] on link "Ordered" at bounding box center [151, 106] width 23 height 6
click at [166, 56] on h3 "Purchase Summary: Retail" at bounding box center [170, 55] width 263 height 8
click at [108, 28] on span "Purchases" at bounding box center [113, 31] width 185 height 8
click at [137, 95] on label "In Store 19" at bounding box center [136, 84] width 18 height 24
click at [0, 0] on input "In Store 19" at bounding box center [0, 0] width 0 height 0
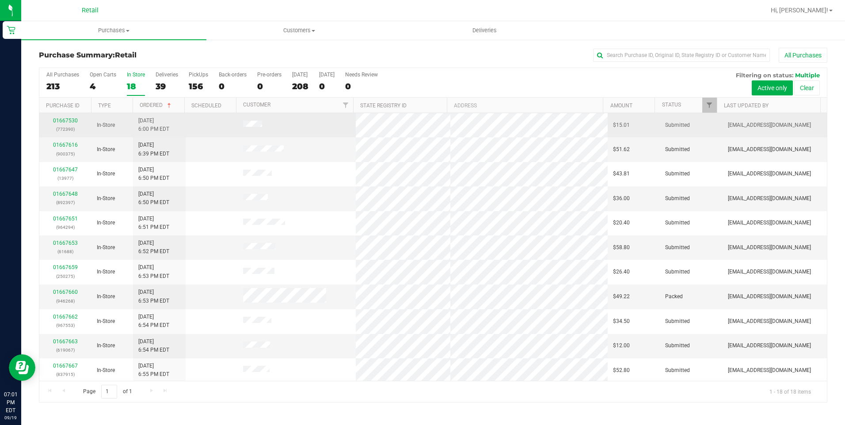
click at [73, 125] on p "(772390)" at bounding box center [66, 129] width 42 height 8
click at [72, 118] on link "01667530" at bounding box center [65, 121] width 25 height 6
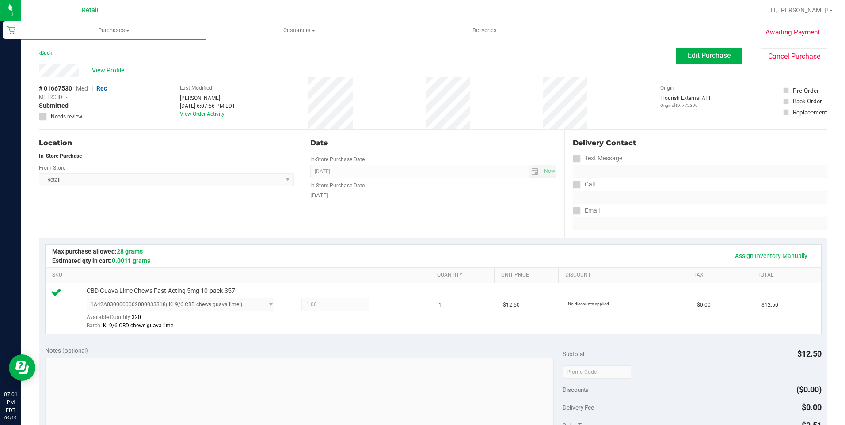
click at [98, 68] on span "View Profile" at bounding box center [109, 70] width 35 height 9
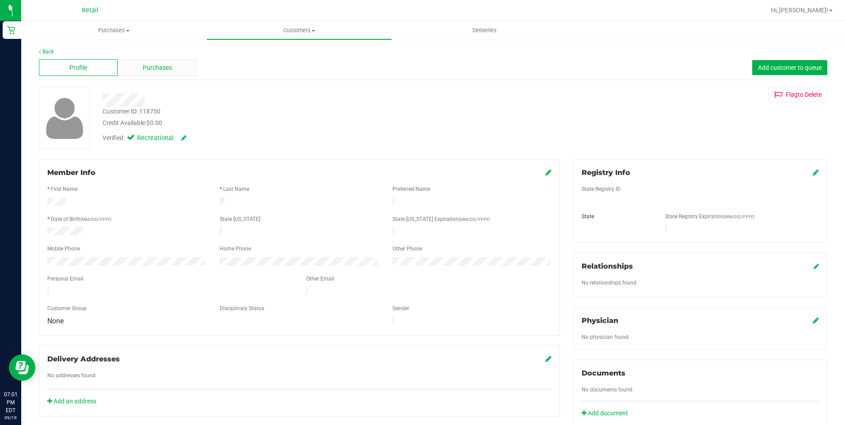
click at [143, 68] on span "Purchases" at bounding box center [157, 67] width 29 height 9
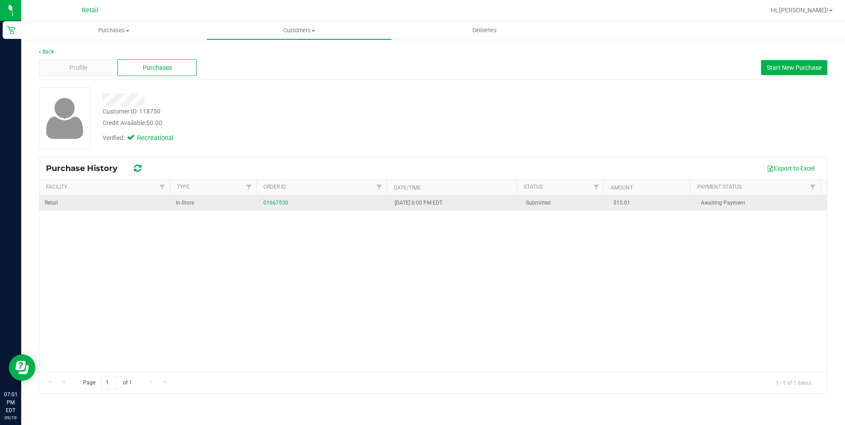
click at [276, 199] on div "01667530" at bounding box center [323, 203] width 121 height 8
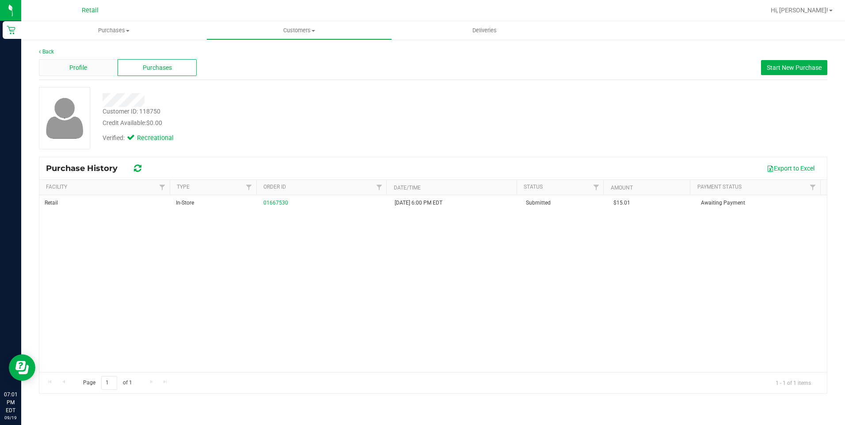
click at [104, 72] on div "Profile" at bounding box center [78, 67] width 79 height 17
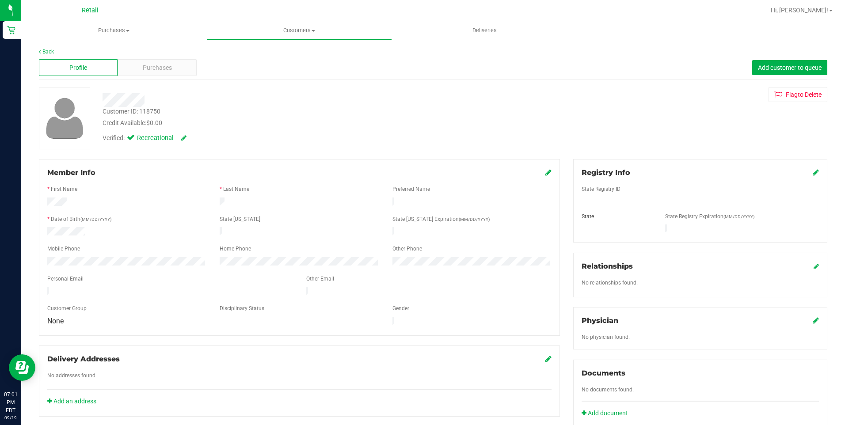
click at [155, 77] on div "Profile Purchases Add customer to queue" at bounding box center [433, 68] width 788 height 24
click at [164, 67] on span "Purchases" at bounding box center [157, 67] width 29 height 9
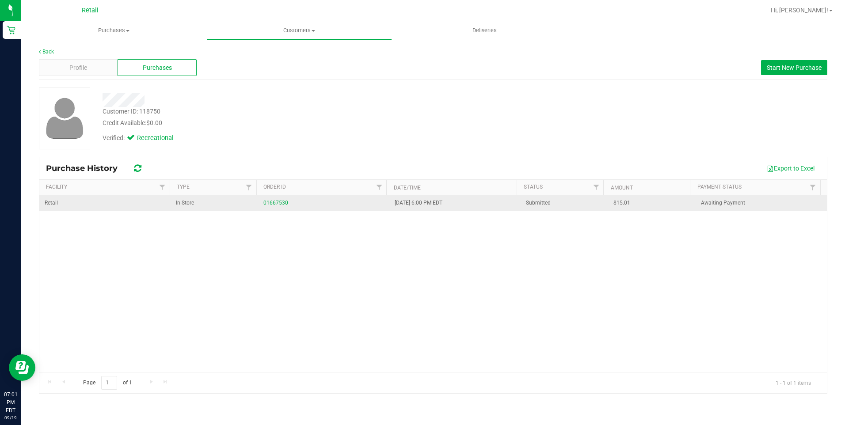
click at [266, 198] on td "01667530" at bounding box center [323, 202] width 131 height 15
click at [267, 200] on link "01667530" at bounding box center [275, 203] width 25 height 6
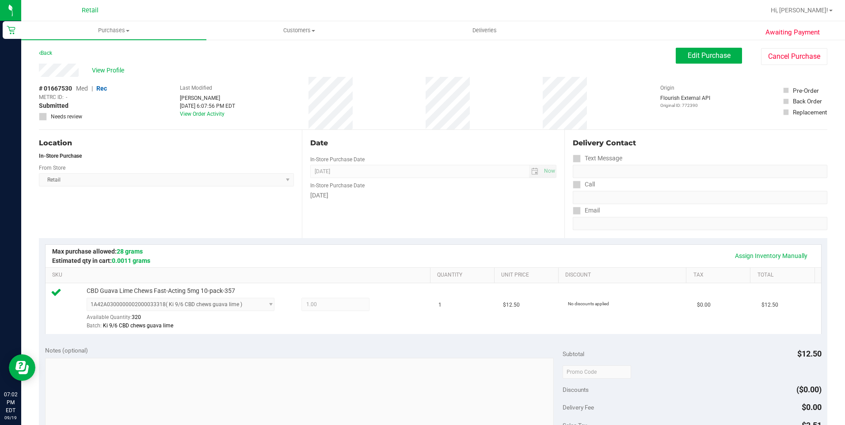
click at [38, 54] on div "Awaiting Payment Back Edit Purchase Cancel Purchase View Profile # 01667530 Med…" at bounding box center [433, 381] width 824 height 684
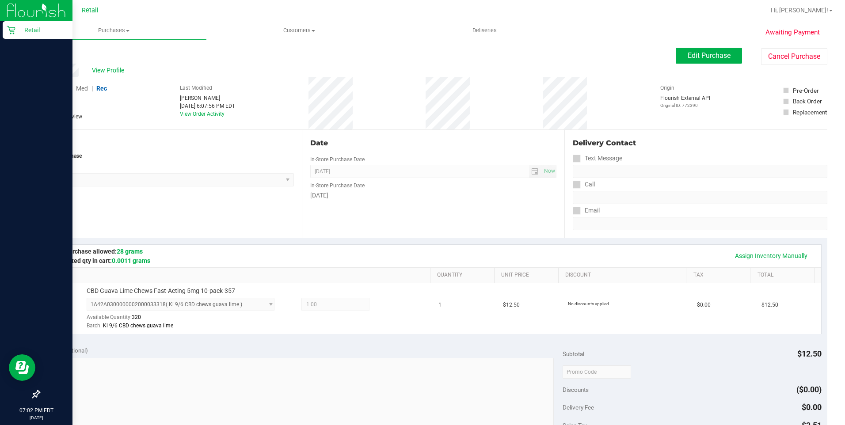
click at [16, 27] on p "Retail" at bounding box center [41, 30] width 53 height 11
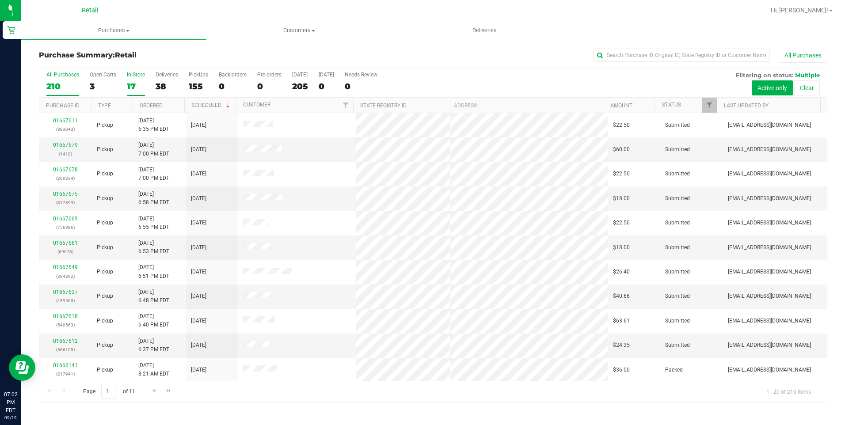
click at [128, 78] on label "In Store 17" at bounding box center [136, 84] width 18 height 24
click at [0, 0] on input "In Store 17" at bounding box center [0, 0] width 0 height 0
click at [604, 52] on input "text" at bounding box center [681, 55] width 177 height 13
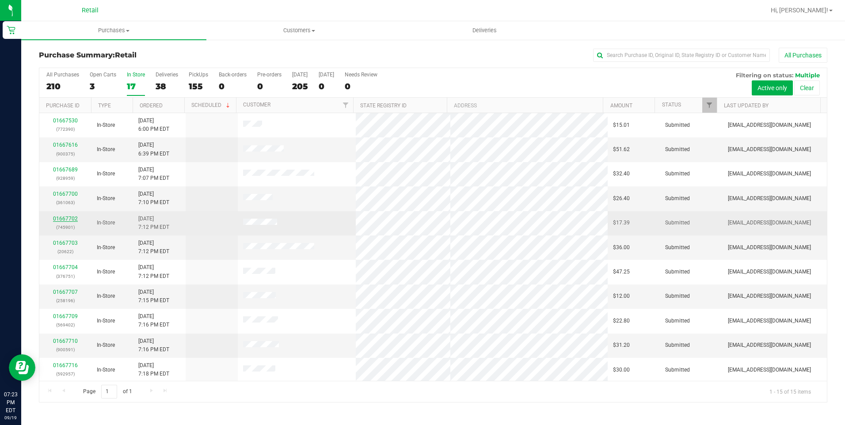
click at [75, 218] on div "01667702 (745901)" at bounding box center [66, 223] width 42 height 17
drag, startPoint x: 75, startPoint y: 218, endPoint x: 69, endPoint y: 219, distance: 5.4
click at [69, 219] on link "01667702" at bounding box center [65, 219] width 25 height 6
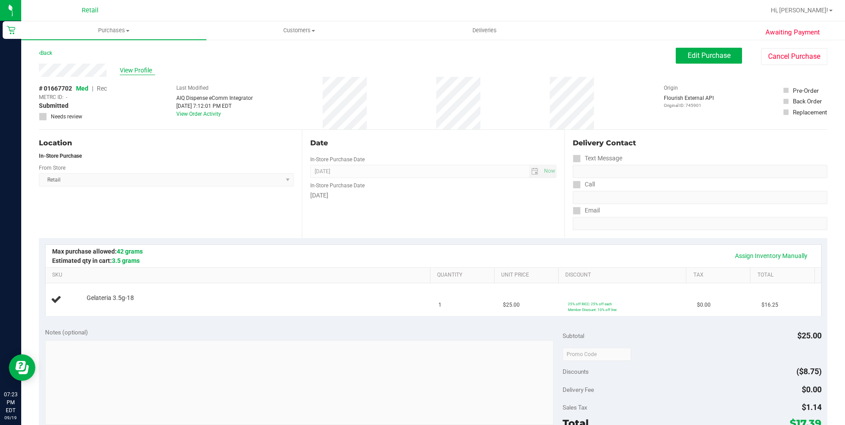
drag, startPoint x: 150, startPoint y: 63, endPoint x: 146, endPoint y: 68, distance: 6.6
click at [146, 68] on purchase-details "Back Edit Purchase Cancel Purchase View Profile # 01667702 Med | Rec METRC ID: …" at bounding box center [433, 367] width 788 height 639
click at [146, 68] on span "View Profile" at bounding box center [137, 70] width 35 height 9
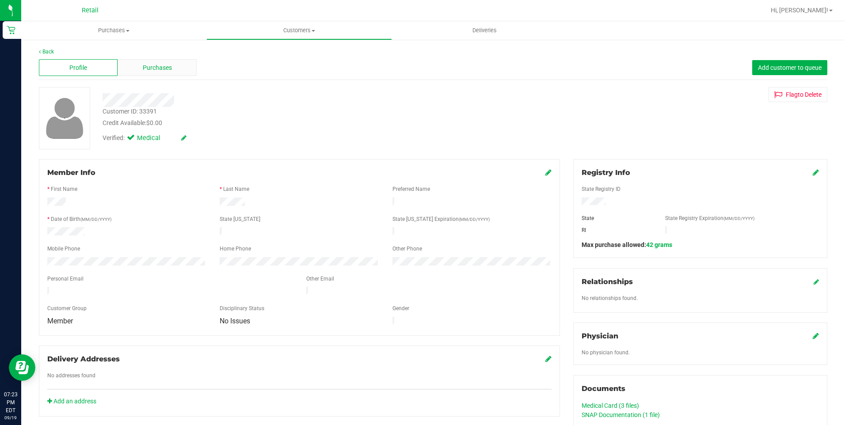
click at [152, 70] on span "Purchases" at bounding box center [157, 67] width 29 height 9
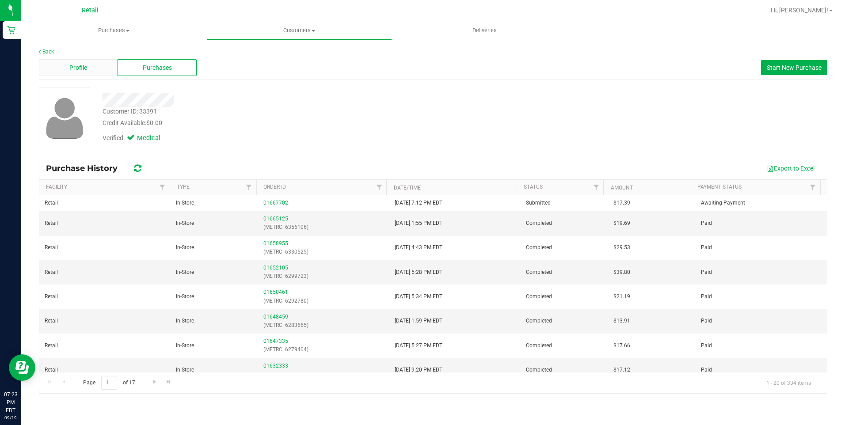
click at [105, 68] on div "Profile" at bounding box center [78, 67] width 79 height 17
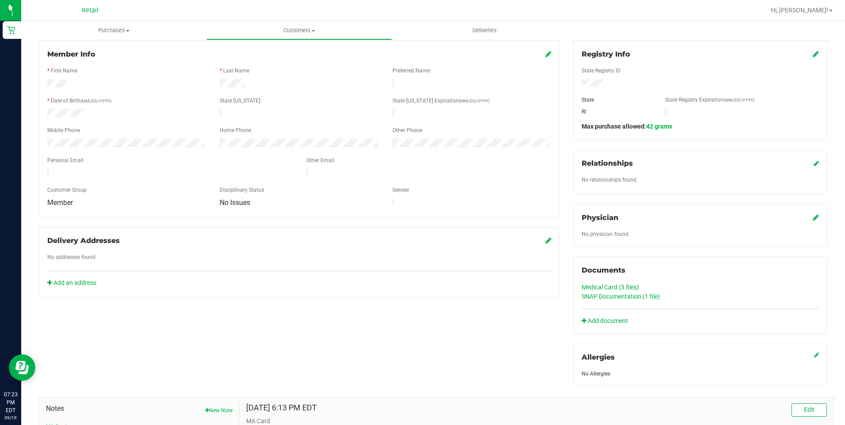
scroll to position [133, 0]
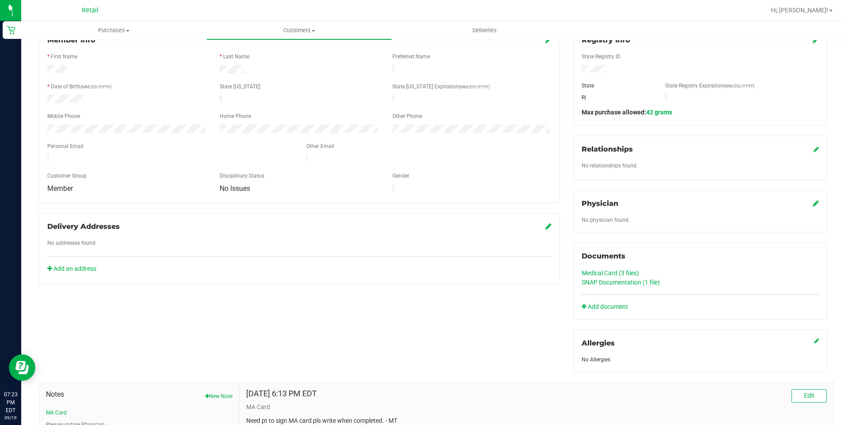
click at [608, 272] on link "Medical Card (3 files)" at bounding box center [610, 273] width 57 height 7
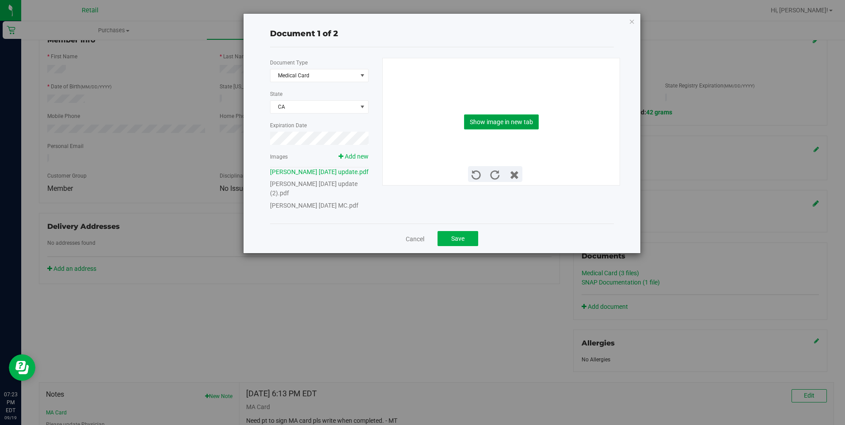
click at [520, 123] on button "Show image in new tab" at bounding box center [501, 121] width 75 height 15
click at [634, 24] on icon "button" at bounding box center [632, 21] width 6 height 11
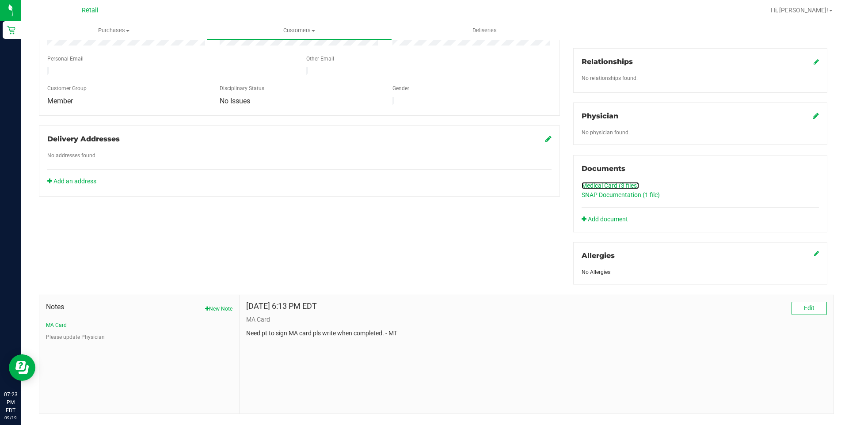
scroll to position [221, 0]
click at [630, 184] on link "Medical Card (3 files)" at bounding box center [610, 184] width 57 height 7
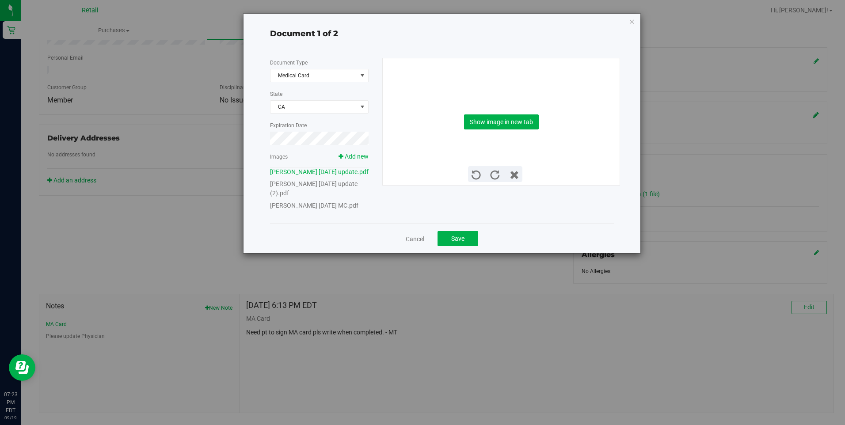
click at [314, 194] on link "kurtis lassiter 08 11 1984 update (2).pdf" at bounding box center [313, 188] width 87 height 16
click at [297, 209] on link "Kurtis Lassiter 08 11 1984 MC.pdf" at bounding box center [314, 205] width 88 height 7
click at [312, 209] on link "Kurtis Lassiter 08 11 1984 MC.pdf" at bounding box center [314, 205] width 88 height 7
click at [327, 209] on link "Kurtis Lassiter 08 11 1984 MC.pdf" at bounding box center [314, 205] width 88 height 7
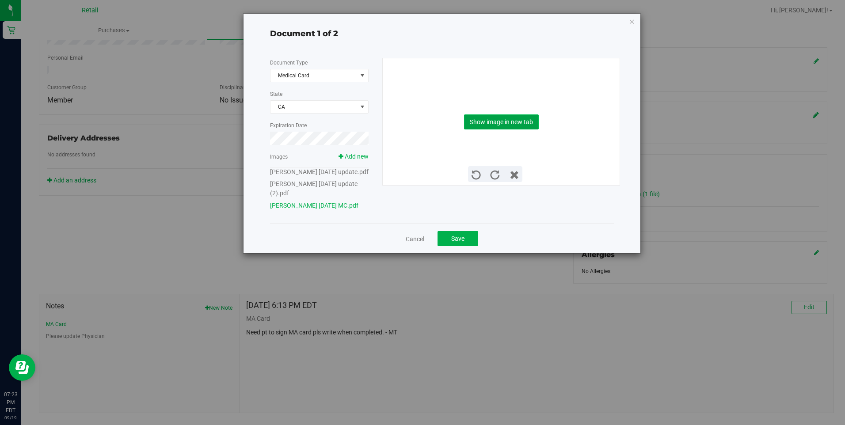
click at [515, 122] on button "Show image in new tab" at bounding box center [501, 121] width 75 height 15
click at [630, 20] on icon "button" at bounding box center [632, 21] width 6 height 11
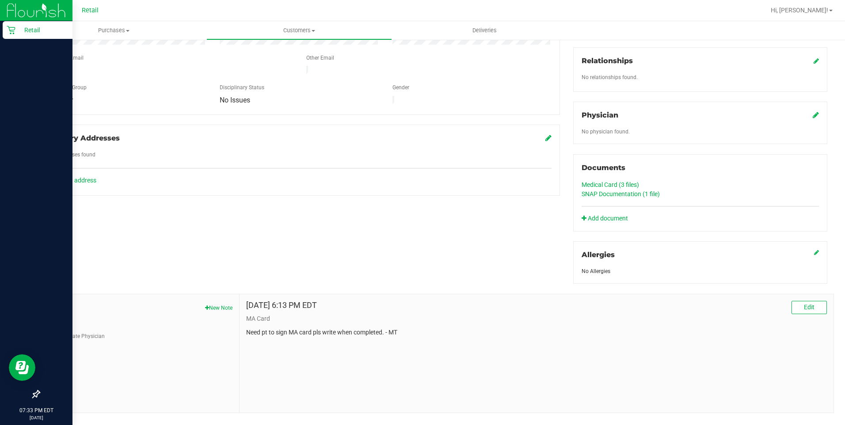
click at [7, 35] on div "Retail" at bounding box center [38, 30] width 70 height 18
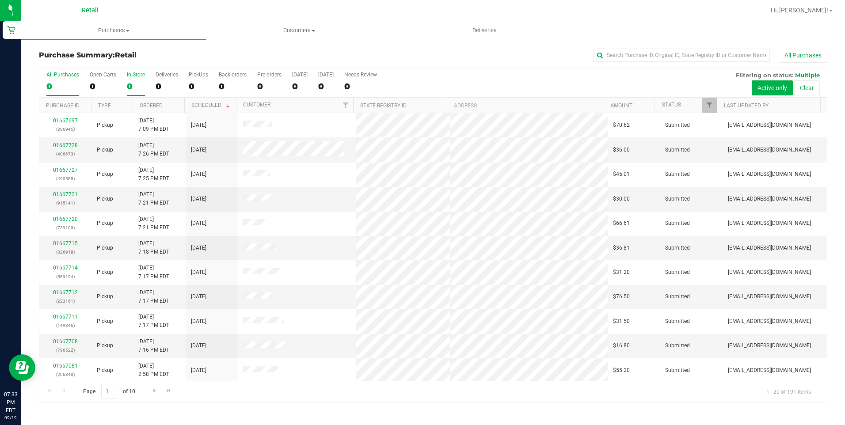
click at [135, 82] on div "0" at bounding box center [136, 86] width 18 height 10
click at [0, 0] on input "In Store 0" at bounding box center [0, 0] width 0 height 0
click at [135, 82] on div "0" at bounding box center [136, 86] width 18 height 10
click at [0, 0] on input "In Store 0" at bounding box center [0, 0] width 0 height 0
click at [127, 85] on div "13" at bounding box center [136, 86] width 18 height 10
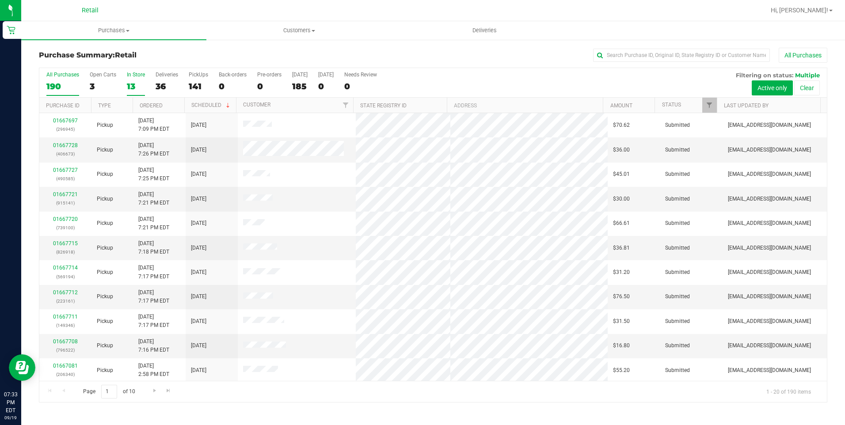
click at [0, 0] on input "In Store 13" at bounding box center [0, 0] width 0 height 0
drag, startPoint x: 483, startPoint y: 19, endPoint x: 479, endPoint y: 27, distance: 8.5
click at [481, 22] on div "Retail Hi, [PERSON_NAME]! Purchases Summary of purchases Fulfillment All purcha…" at bounding box center [433, 212] width 824 height 425
click at [478, 29] on span "Deliveries" at bounding box center [484, 31] width 48 height 8
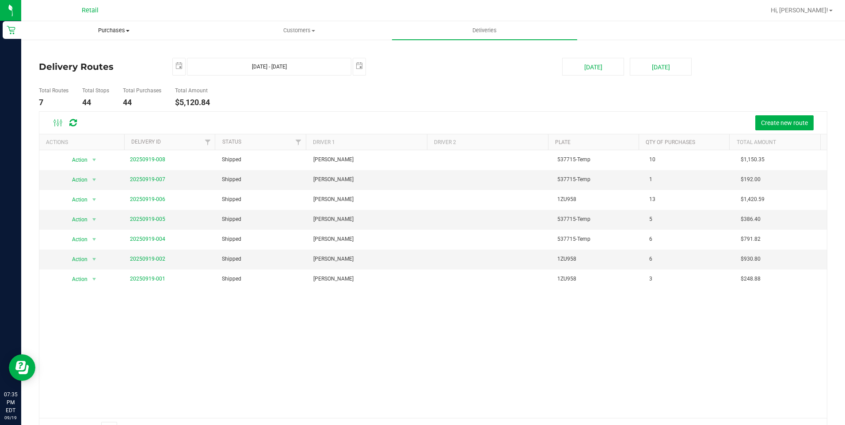
click at [113, 30] on span "Purchases" at bounding box center [114, 31] width 184 height 8
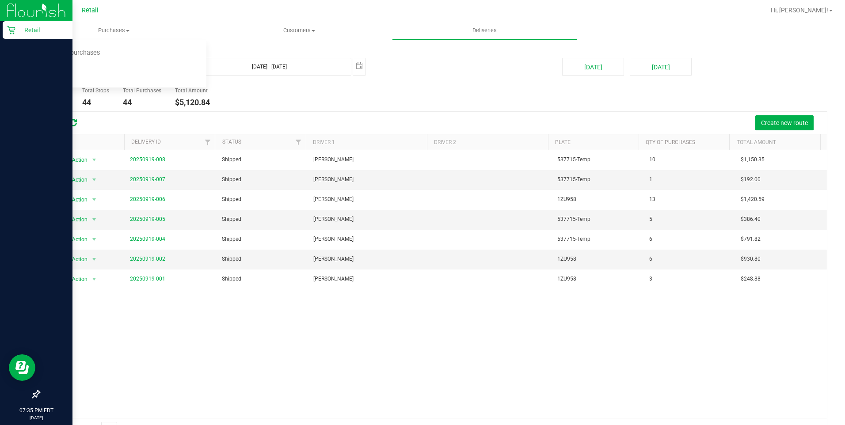
click at [12, 34] on div "Retail" at bounding box center [38, 30] width 70 height 18
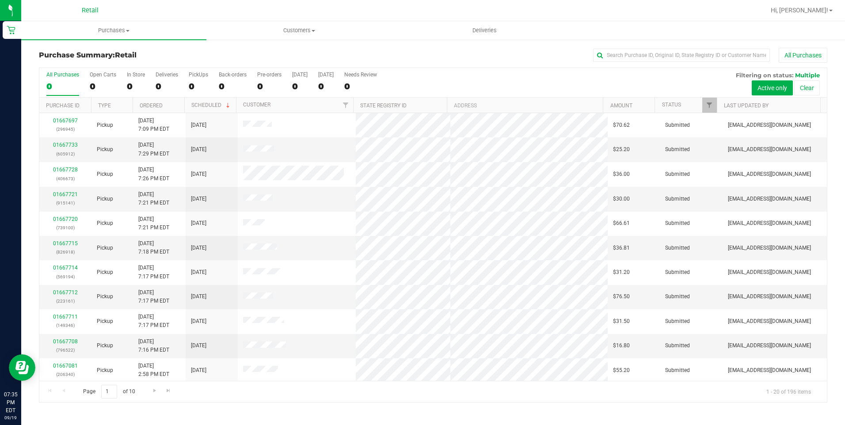
click at [75, 76] on div "All Purchases" at bounding box center [62, 75] width 33 height 6
click at [0, 0] on input "All Purchases 0" at bounding box center [0, 0] width 0 height 0
click at [648, 49] on input "text" at bounding box center [681, 55] width 177 height 13
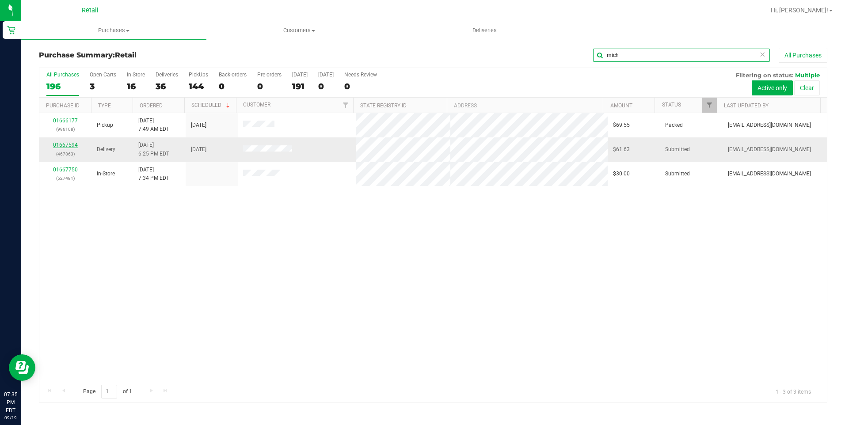
type input "mich"
click at [63, 143] on link "01667594" at bounding box center [65, 145] width 25 height 6
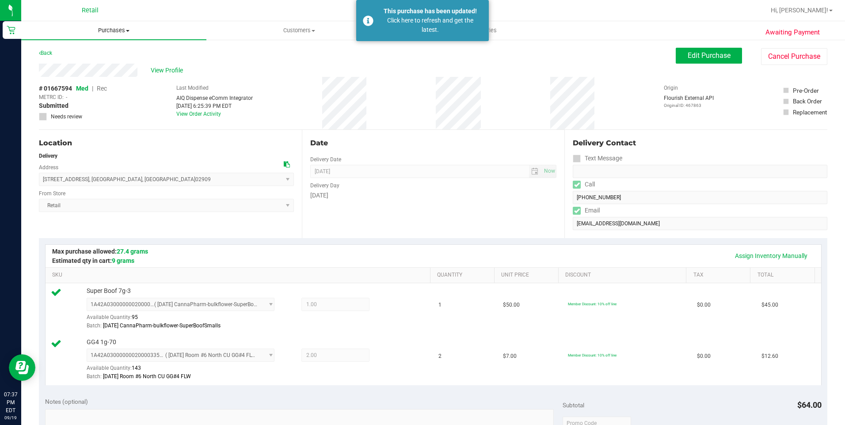
click at [110, 28] on span "Purchases" at bounding box center [113, 31] width 185 height 8
click at [70, 60] on span "Fulfillment" at bounding box center [48, 64] width 55 height 8
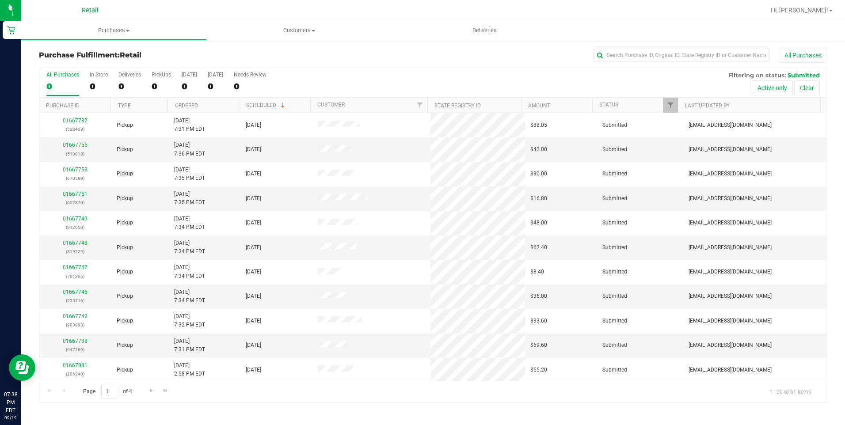
click at [203, 47] on div "Purchase Fulfillment: Retail All Purchases All Purchases 0 In Store 0 Deliverie…" at bounding box center [433, 225] width 824 height 373
